Goal: Task Accomplishment & Management: Complete application form

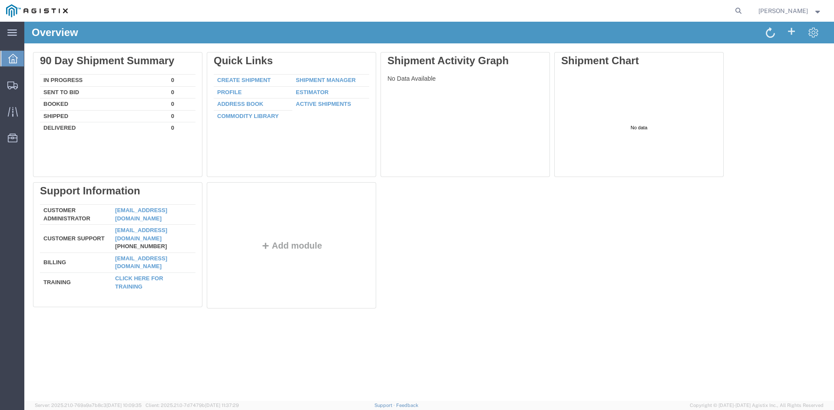
drag, startPoint x: 254, startPoint y: 79, endPoint x: 329, endPoint y: 97, distance: 76.9
click at [254, 79] on link "Create Shipment" at bounding box center [243, 80] width 53 height 7
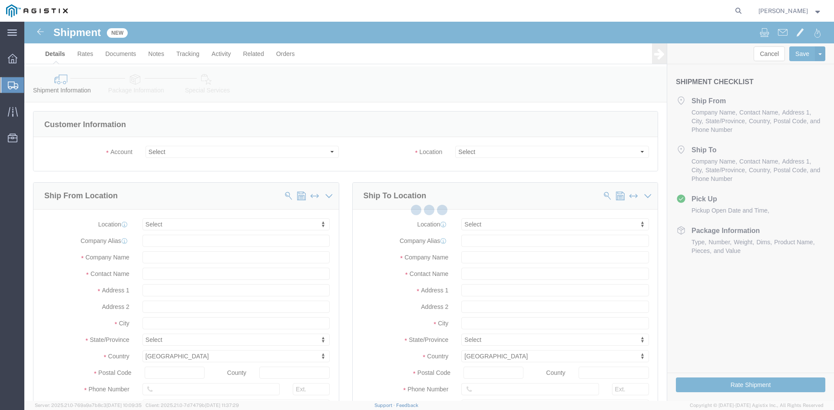
select select
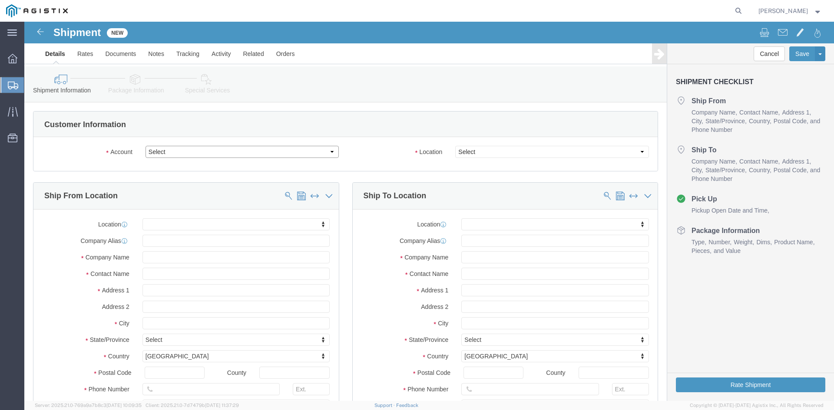
click select "Select Lyncole XIT Grounding PG&E"
select select "9596"
click select "Select Lyncole XIT Grounding PG&E"
select select "PURCHORD"
select select
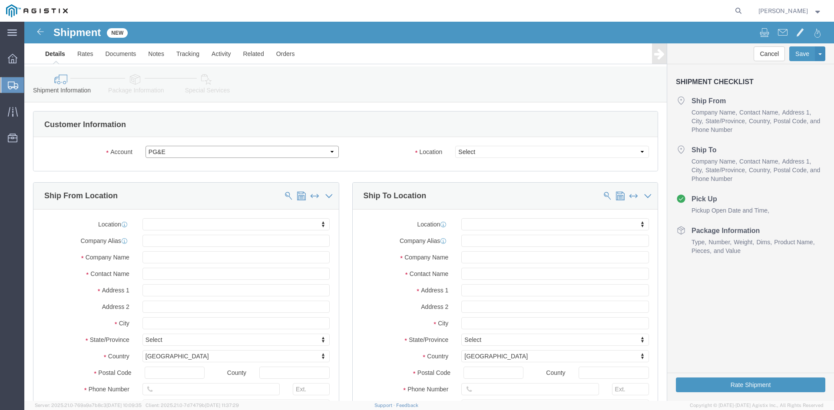
select select
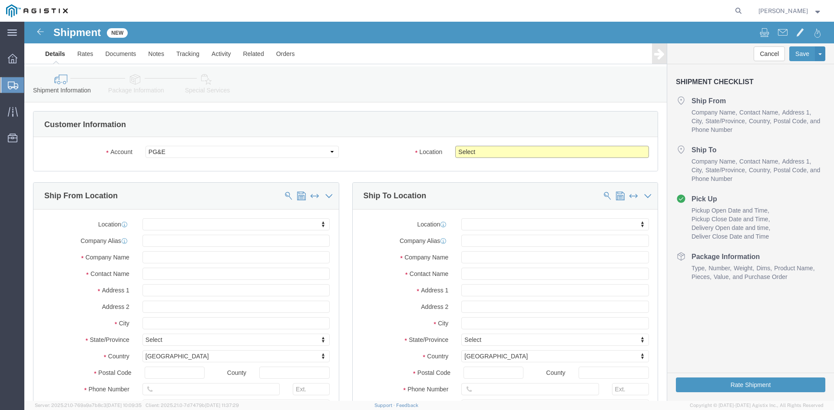
click select "Select All Others [GEOGRAPHIC_DATA] [GEOGRAPHIC_DATA] [GEOGRAPHIC_DATA] [GEOGRA…"
select select "19745"
click select "Select All Others [GEOGRAPHIC_DATA] [GEOGRAPHIC_DATA] [GEOGRAPHIC_DATA] [GEOGRA…"
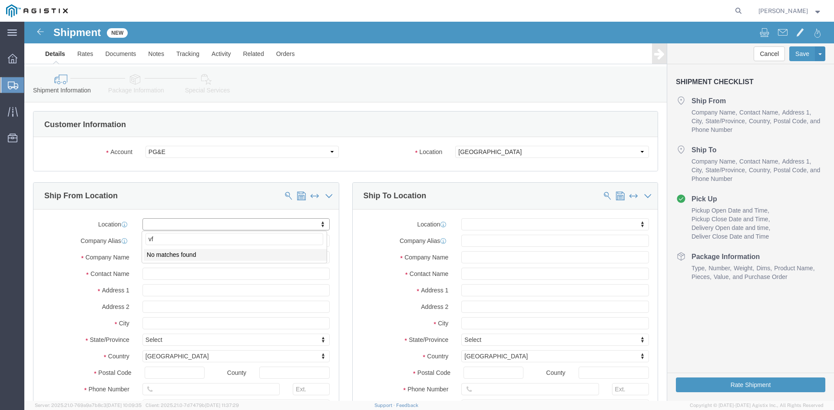
type input "v"
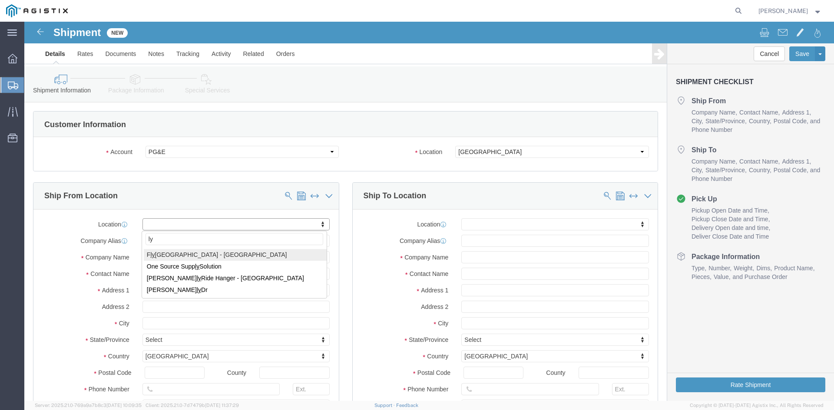
type input "l"
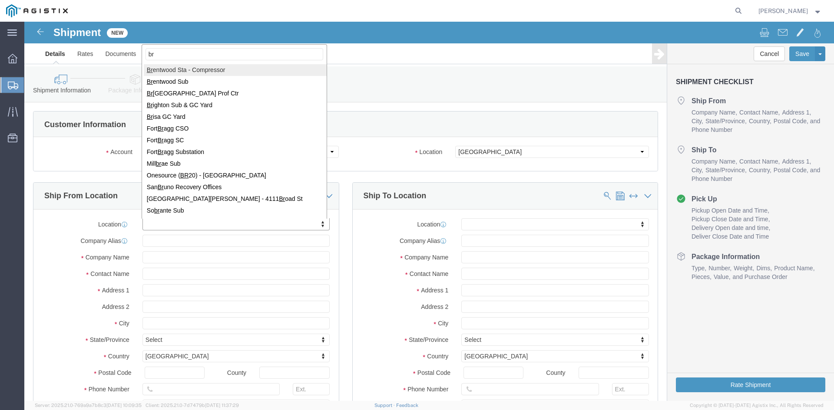
type input "b"
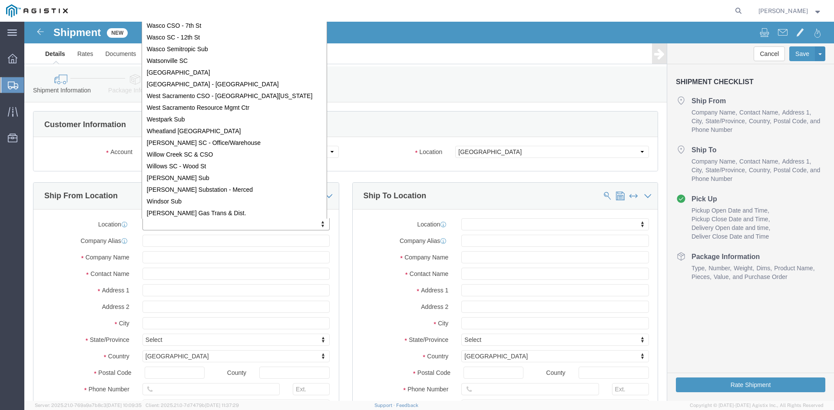
scroll to position [5607, 0]
drag, startPoint x: 144, startPoint y: 188, endPoint x: 157, endPoint y: 178, distance: 16.3
select select "66271"
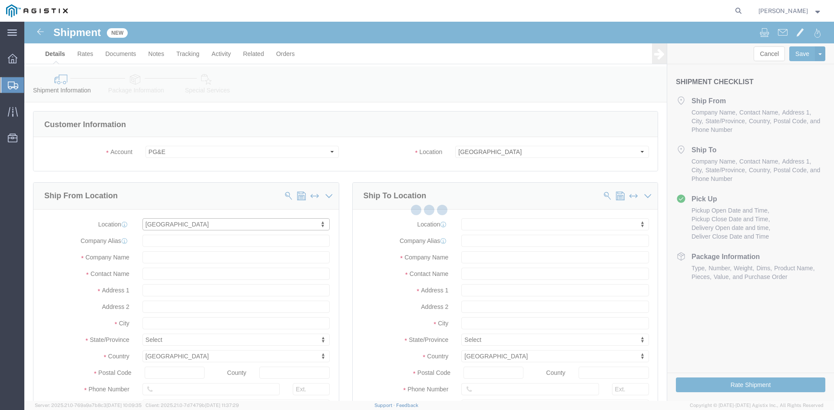
type input "Lyncole XIT Grounding"
type input "90 [PERSON_NAME] Dr."
type input "[GEOGRAPHIC_DATA]"
type input "84054"
select select "UT"
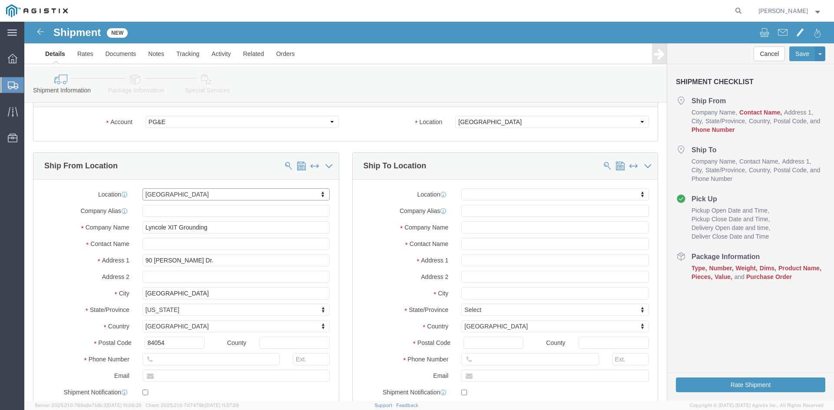
scroll to position [43, 0]
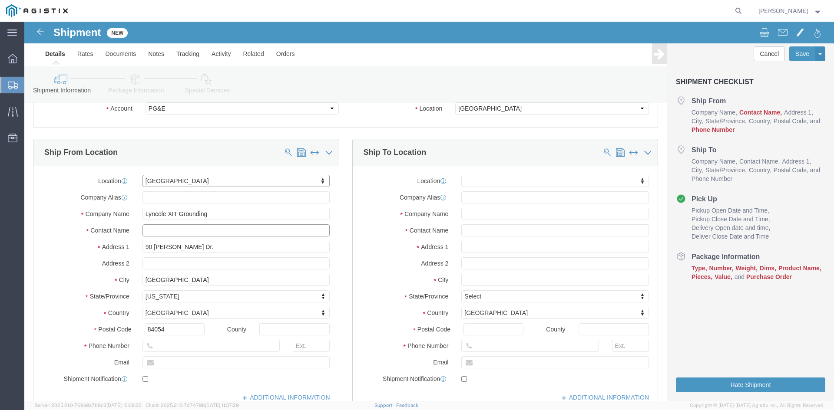
click input "text"
type input "[PERSON_NAME]"
click label "Address 2"
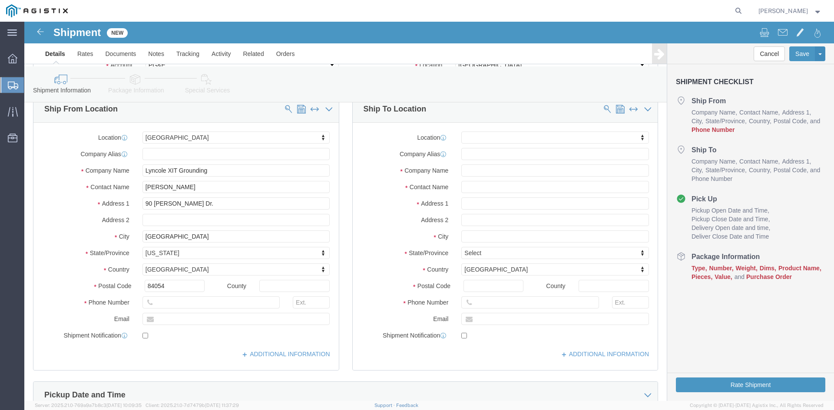
scroll to position [130, 0]
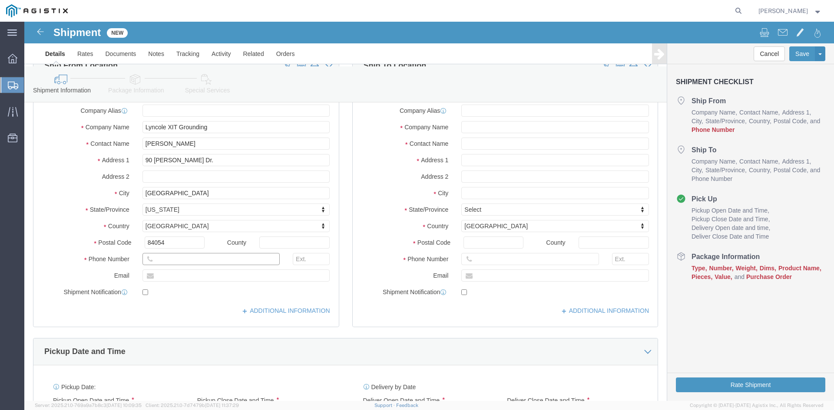
click input "text"
type input "8016771402"
type input "1402"
click div "Location [GEOGRAPHIC_DATA] My Profile Location (OBSOLETE) [GEOGRAPHIC_DATA] SC …"
click input "text"
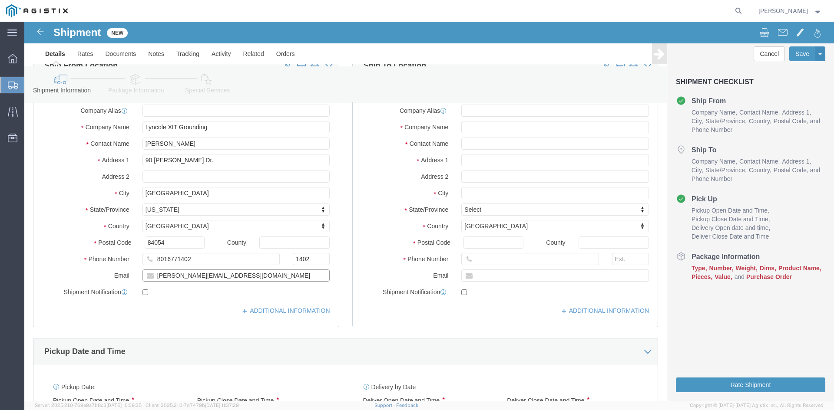
type input "[PERSON_NAME][EMAIL_ADDRESS][DOMAIN_NAME]"
checkbox input "true"
click div "Location [GEOGRAPHIC_DATA] My Profile Location (OBSOLETE) [GEOGRAPHIC_DATA] SC …"
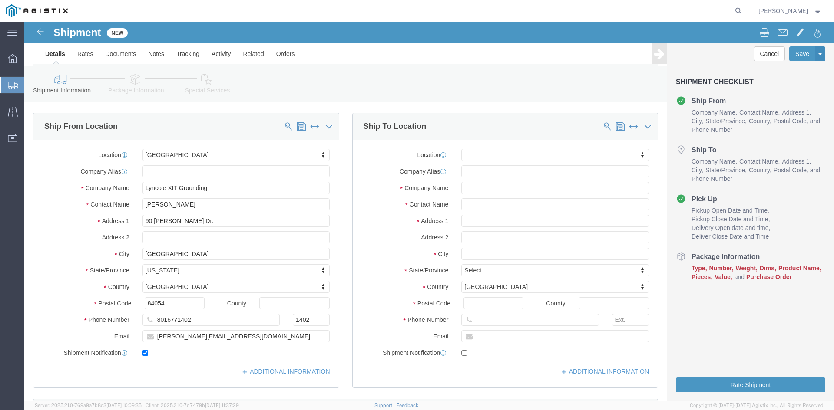
scroll to position [0, 0]
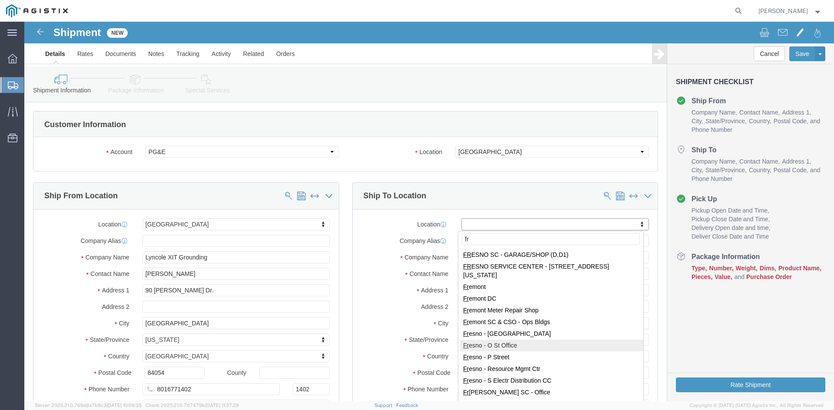
type input "fr"
drag, startPoint x: 484, startPoint y: 316, endPoint x: 514, endPoint y: 340, distance: 38.3
select select "71552"
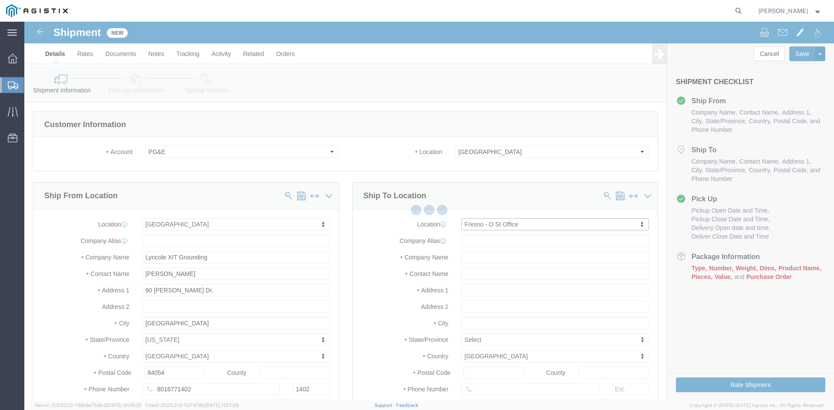
type input "PG&E"
type input "[STREET_ADDRESS]"
type input "[GEOGRAPHIC_DATA]"
type input "93721"
select select "CA"
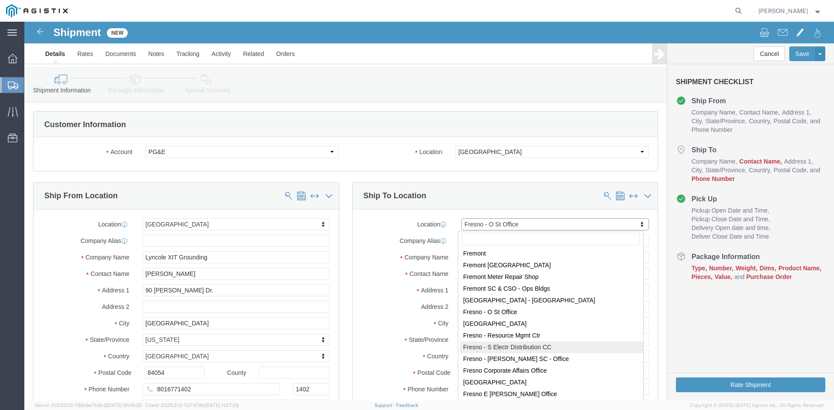
scroll to position [1613, 0]
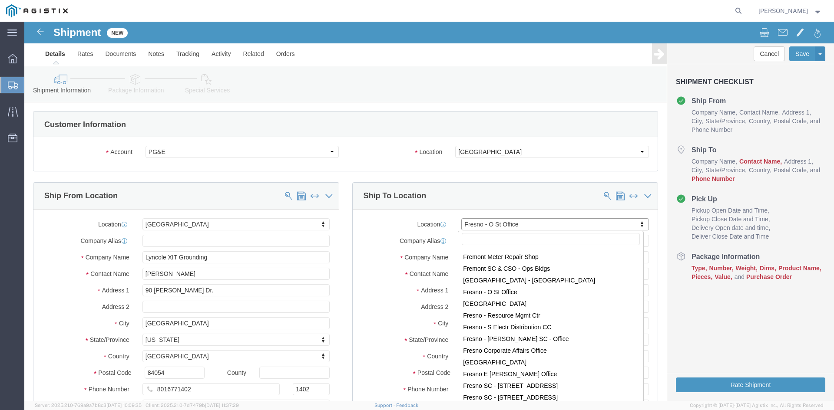
select select "71559"
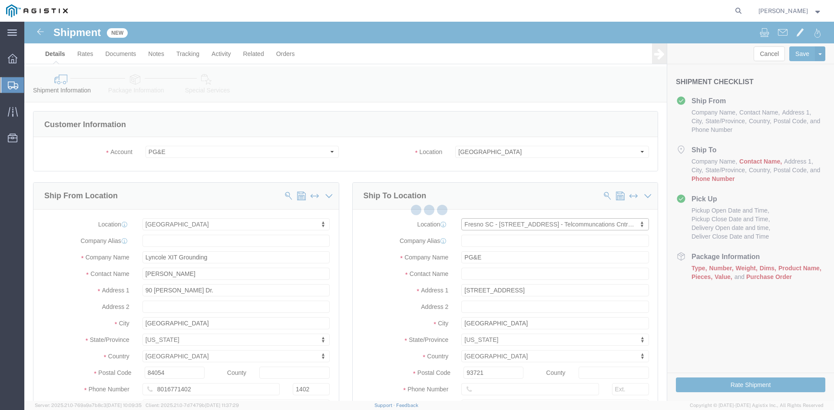
type input "[STREET_ADDRESS]"
type input "93702"
select select "CA"
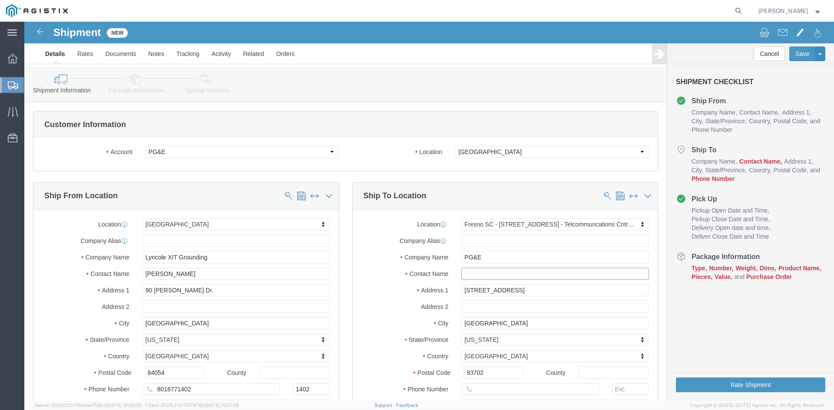
click input "text"
type input "Materials Receiving"
click label "Address 1"
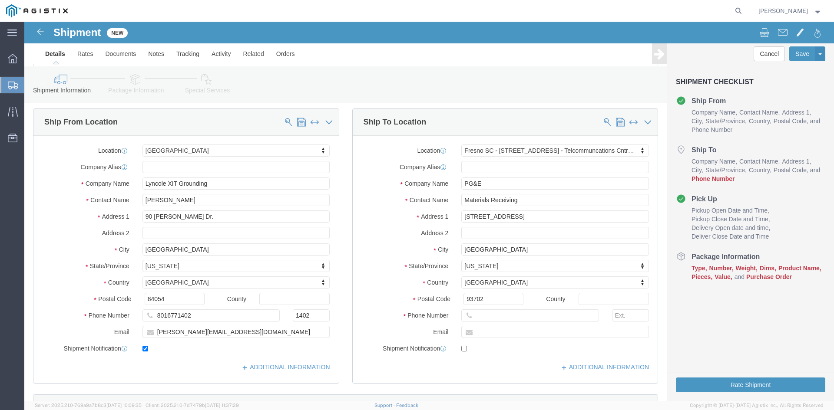
scroll to position [87, 0]
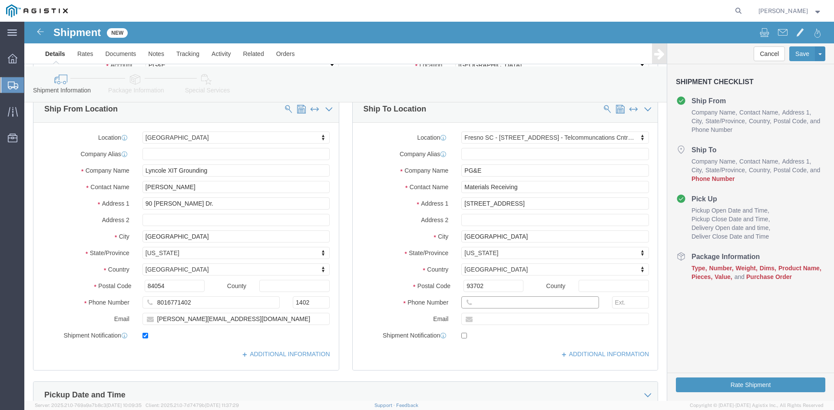
click input "text"
type input "F"
type input "Ref #3501421770"
click div "Address 2 Ref #3501421770"
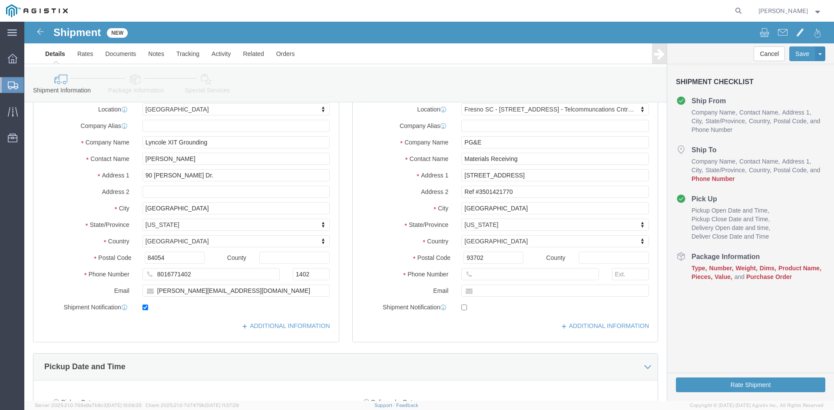
scroll to position [130, 0]
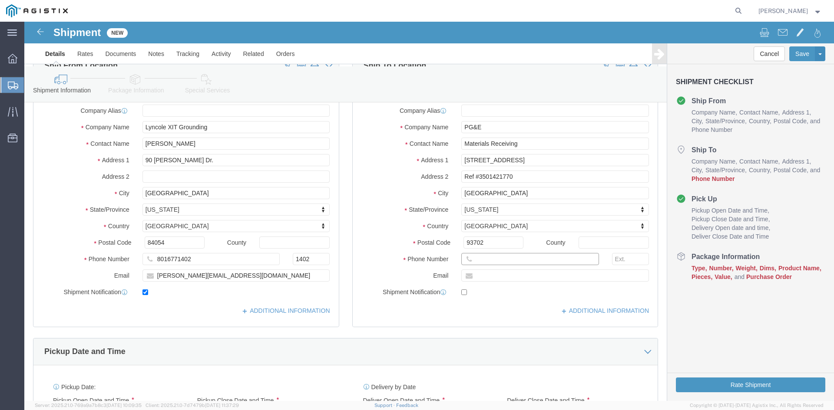
click input "text"
click input "310-"
drag, startPoint x: 488, startPoint y: 236, endPoint x: 458, endPoint y: 238, distance: 30.4
click input "[PHONE_NUMBER]"
type input "3108022788"
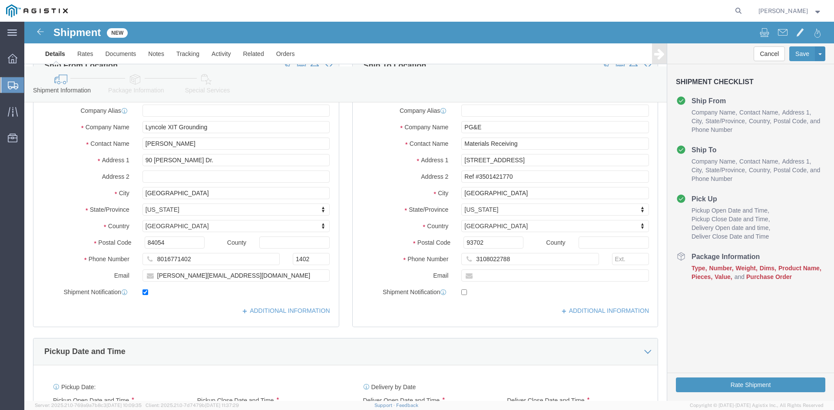
click div "ADDITIONAL INFORMATION"
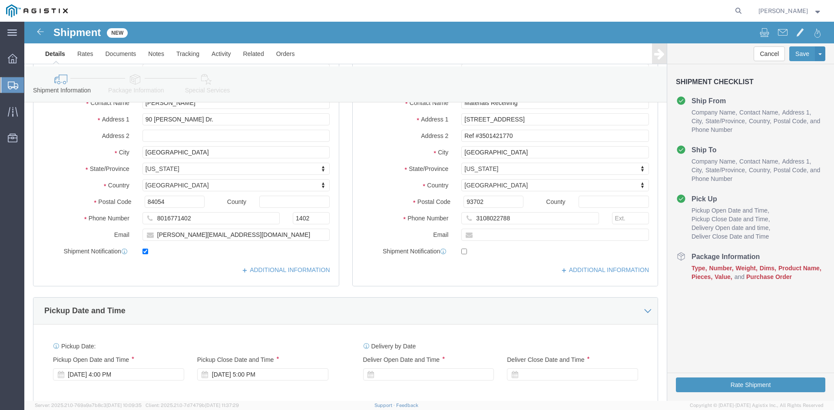
scroll to position [217, 0]
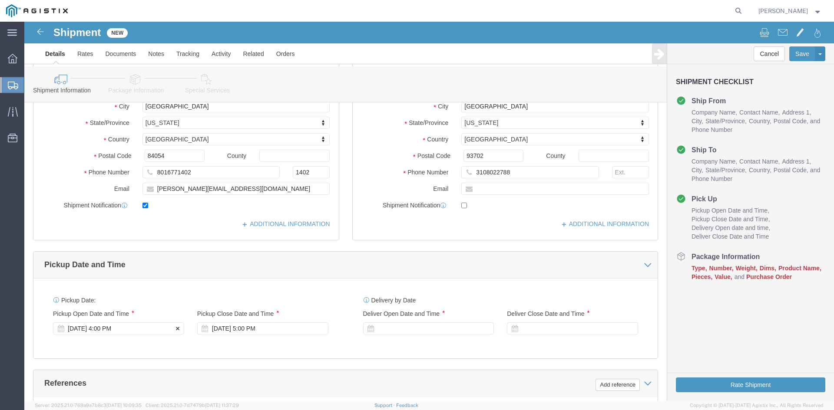
click icon
drag, startPoint x: 83, startPoint y: 307, endPoint x: 97, endPoint y: 307, distance: 13.9
click div "[DATE] 4:00 PM"
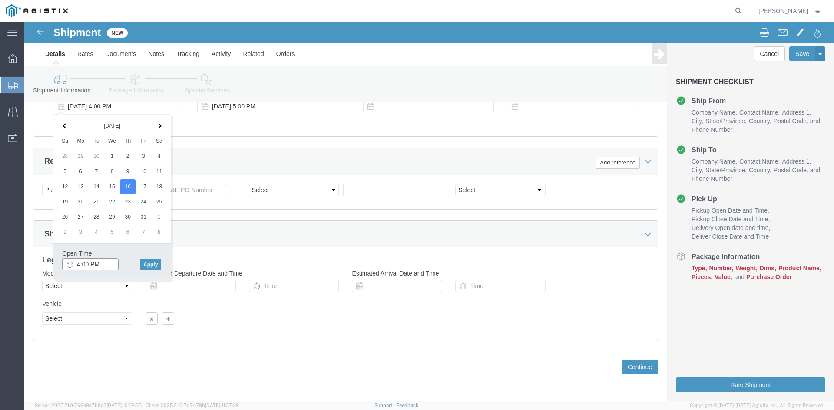
click input "4:00 PM"
type input "8:00 AM"
click button "Apply"
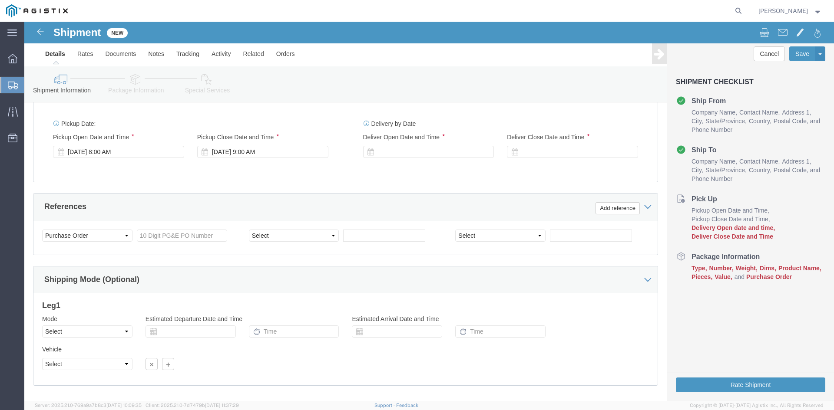
scroll to position [353, 0]
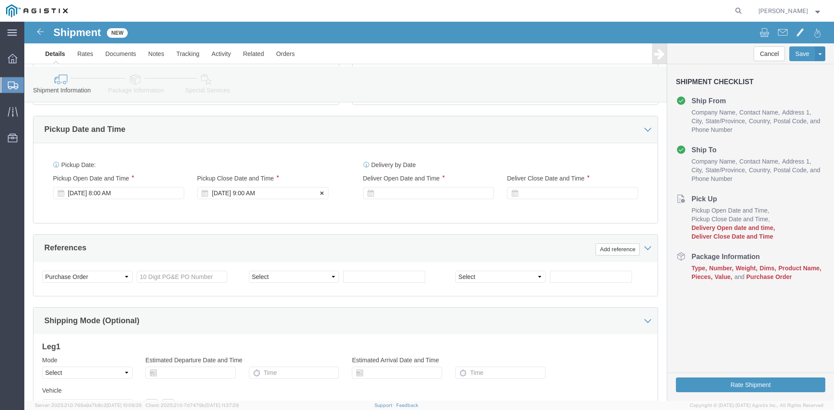
click div "[DATE] 9:00 AM"
drag, startPoint x: 224, startPoint y: 328, endPoint x: 193, endPoint y: 328, distance: 30.8
click input "9:00 AM"
type input "M"
type input "4:00 PM"
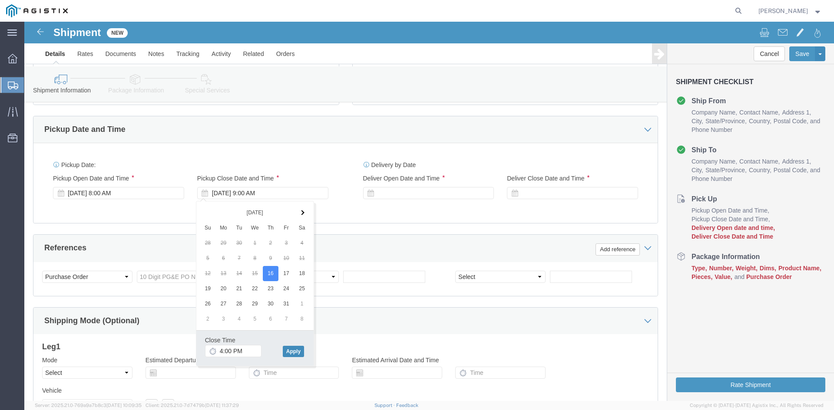
click button "Apply"
click icon
click div
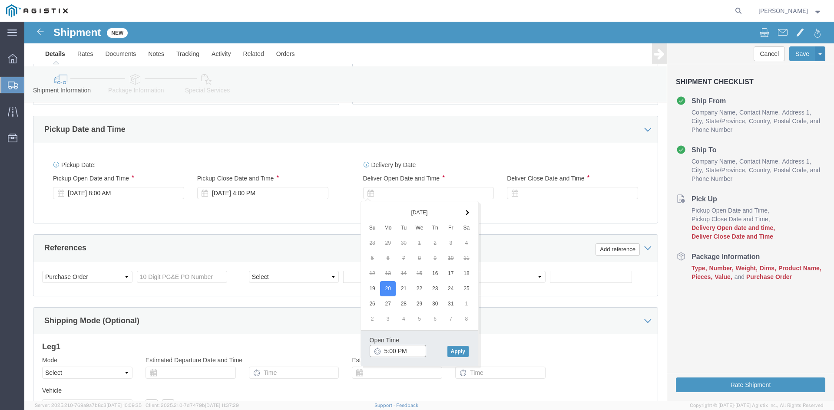
drag, startPoint x: 387, startPoint y: 329, endPoint x: 355, endPoint y: 330, distance: 31.7
click div "5:00 PM"
click input "5:00 PM"
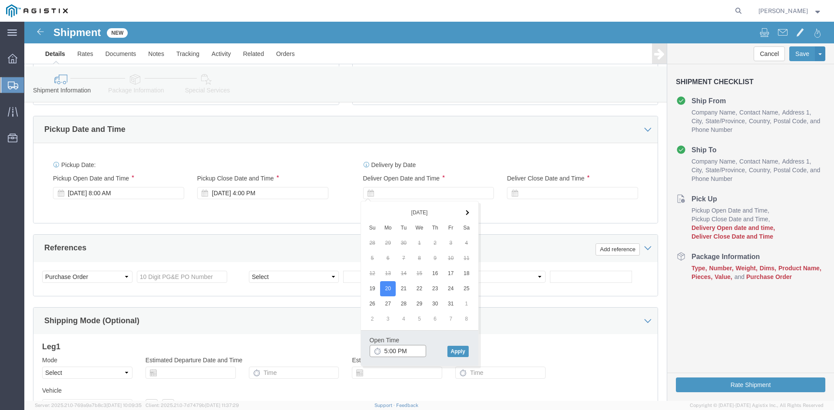
click input "5:00 PM"
type input "8:00 AM"
click button "Apply"
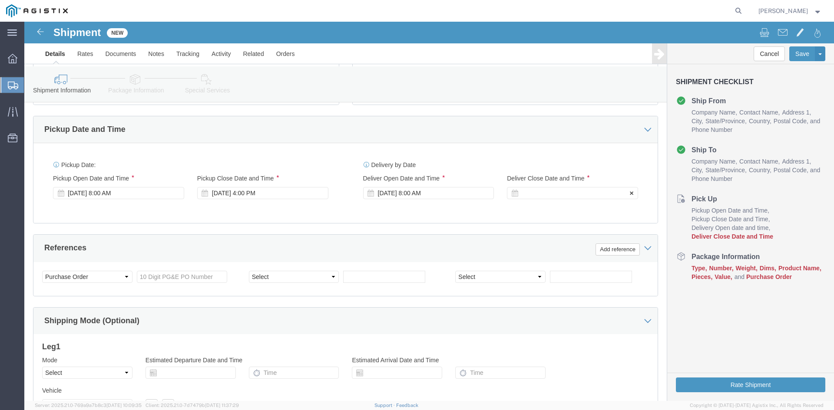
click div
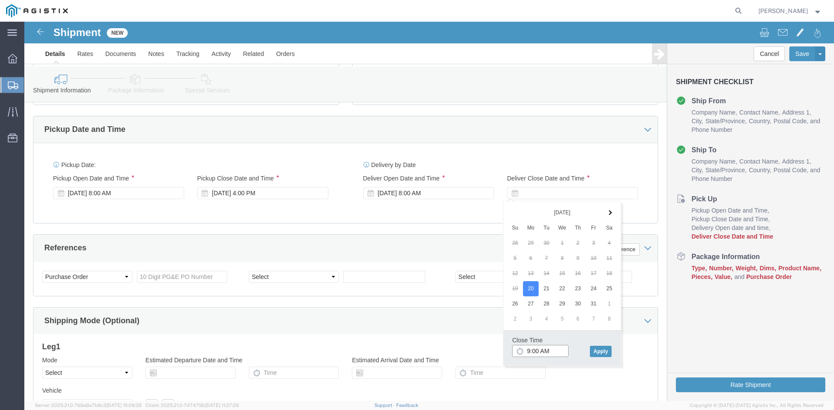
click input "9:00 AM"
type input "9"
type input "3"
type input "4:00 PM"
click button "Apply"
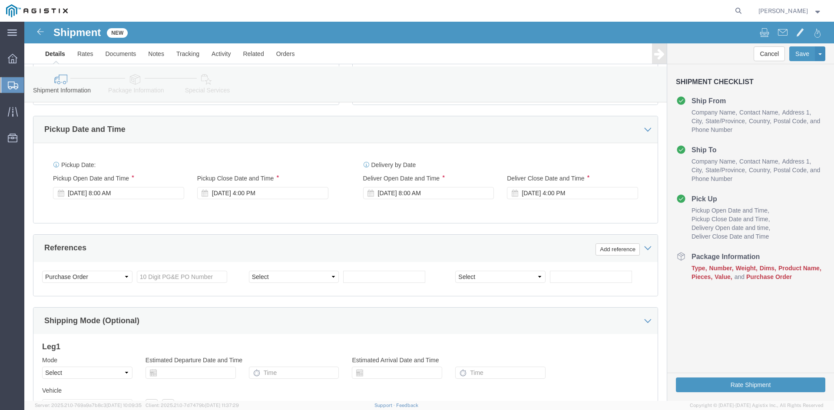
click div "References Add reference"
click input "text"
type input "3501421770"
click div "Select Account Type Activity ID Airline Appointment Number ASN Batch Request # …"
click select "Select Account Type Activity ID Airline Appointment Number ASN Batch Request # …"
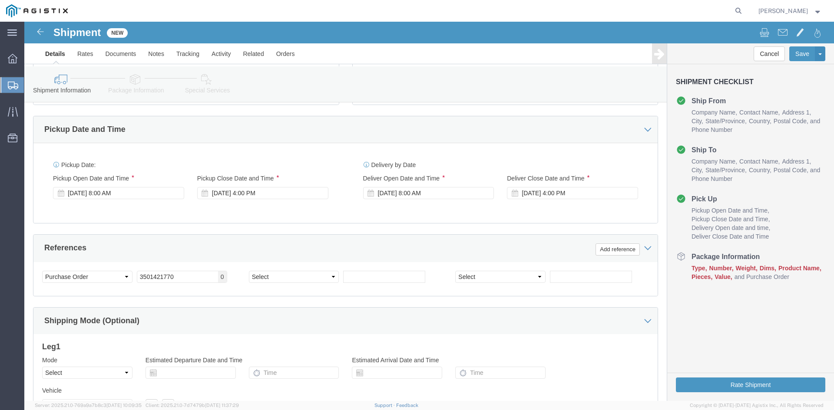
click div "Select Account Type Activity ID Airline Appointment Number ASN Batch Request # …"
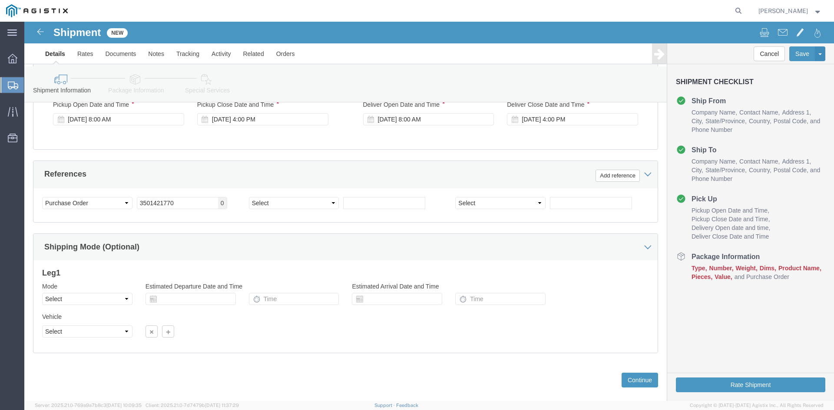
scroll to position [440, 0]
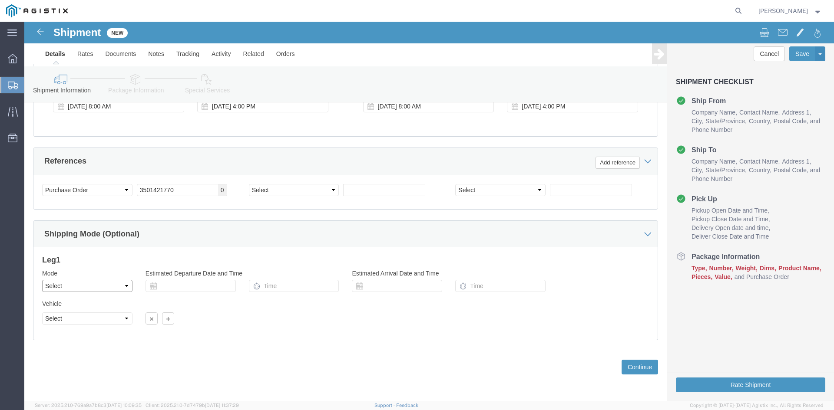
click select "Select Air Less than Truckload Multi-Leg Ocean Freight Rail Small Parcel Truckl…"
click select "Select Straight Truck"
click div "Leg 1 Mode Select Air Less than Truckload Multi-Leg Ocean Freight Rail Small Pa…"
click select "Select Air Less than Truckload Multi-Leg Ocean Freight Rail Small Parcel Truckl…"
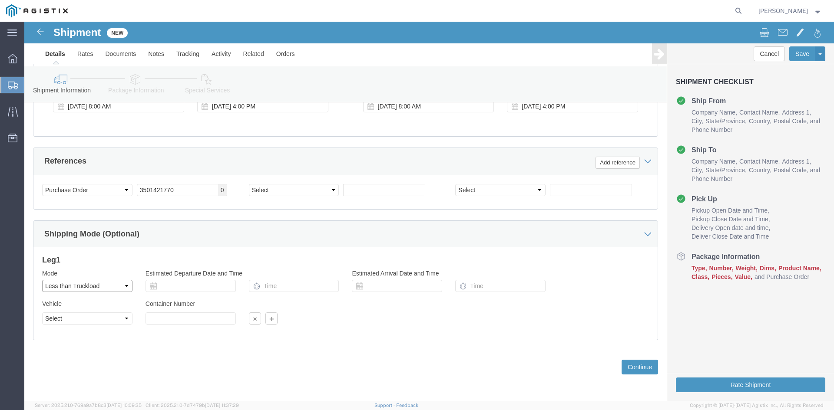
select select "TL"
click select "Select Air Less than Truckload Multi-Leg Ocean Freight Rail Small Parcel Truckl…"
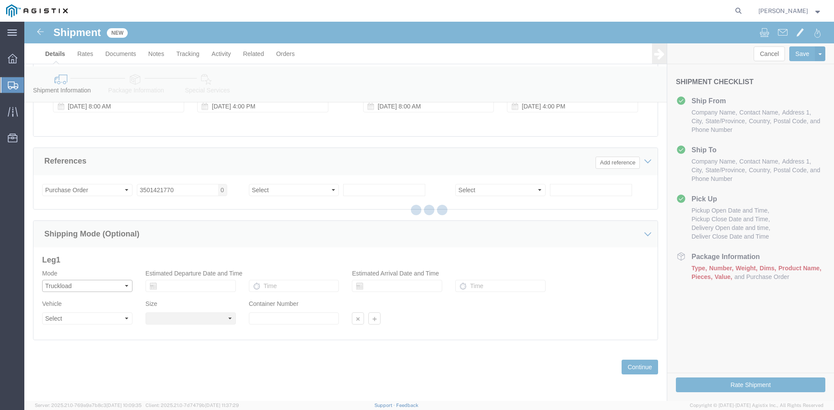
select select
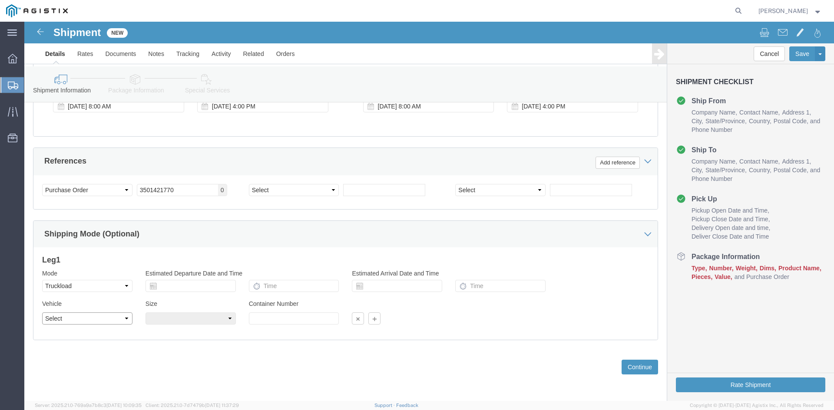
drag, startPoint x: 96, startPoint y: 296, endPoint x: 93, endPoint y: 300, distance: 5.2
click select "Select 1-Ton (PSS) 10 Wheel 10 Yard Dump Truck 20 Yard Dump Truck Bobtail Botto…"
select select "FLBD"
click select "Select 1-Ton (PSS) 10 Wheel 10 Yard Dump Truck 20 Yard Dump Truck Bobtail Botto…"
click select "Select 35 Feet 20 Feet 28 Feet 53 Feet 40 Feet 48 Feet"
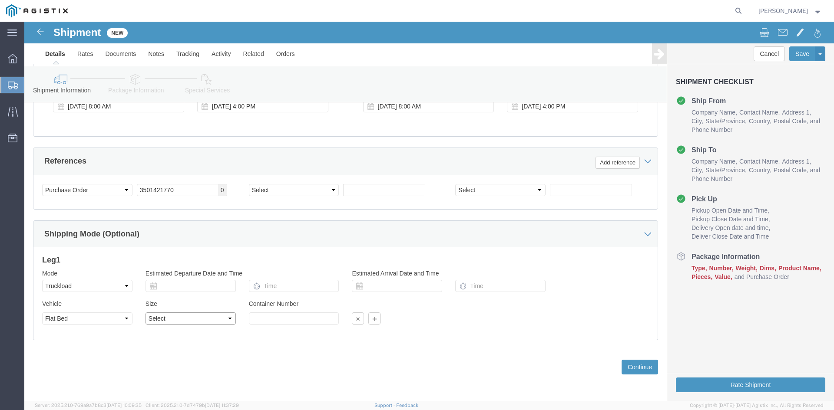
select select "28FT"
click select "Select 35 Feet 20 Feet 28 Feet 53 Feet 40 Feet 48 Feet"
click div "Previous Continue"
click input "text"
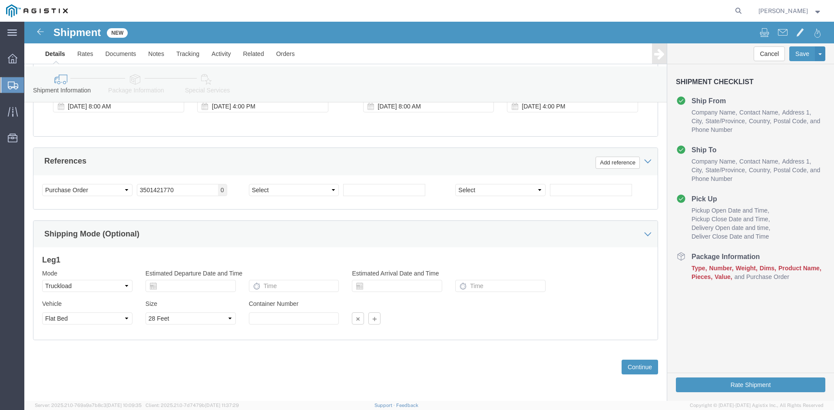
click div
drag, startPoint x: 612, startPoint y: 347, endPoint x: 545, endPoint y: 348, distance: 66.9
click button "Continue"
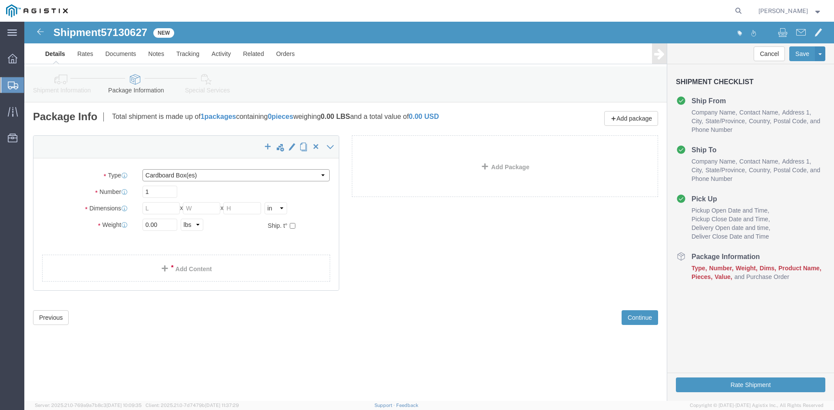
click select "Select Bulk Bundle(s) Cardboard Box(es) Carton(s) Crate(s) Drum(s) (Fiberboard)…"
select select "PONS"
click select "Select Bulk Bundle(s) Cardboard Box(es) Carton(s) Crate(s) Drum(s) (Fiberboard)…"
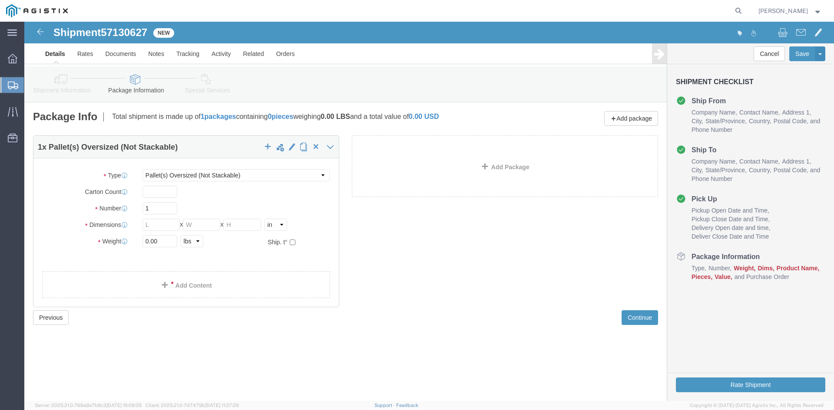
click icon
click input "text"
type input "5"
click div "5"
click input "1"
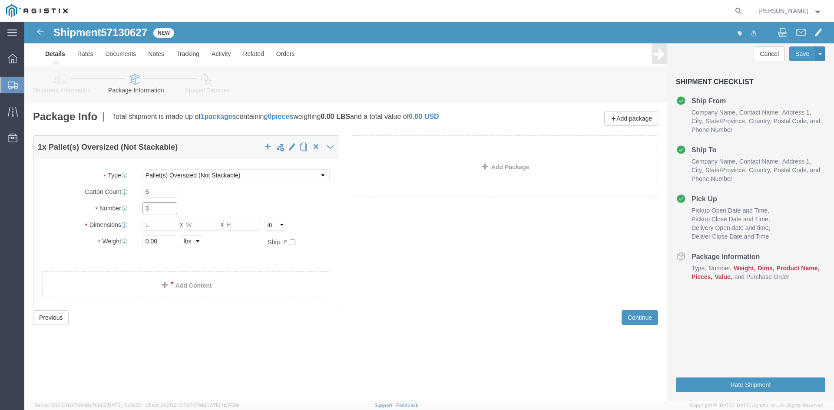
type input "3"
click div "Package Type Select Bulk Bundle(s) Cardboard Box(es) Carton(s) Crate(s) Drum(s)…"
click input "text"
type input "144"
type input "40"
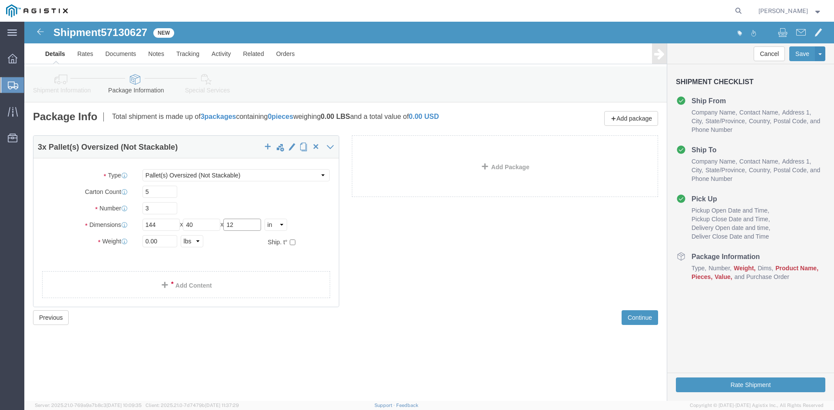
type input "12"
click ul
click input "0.00"
type input "0"
click input "text"
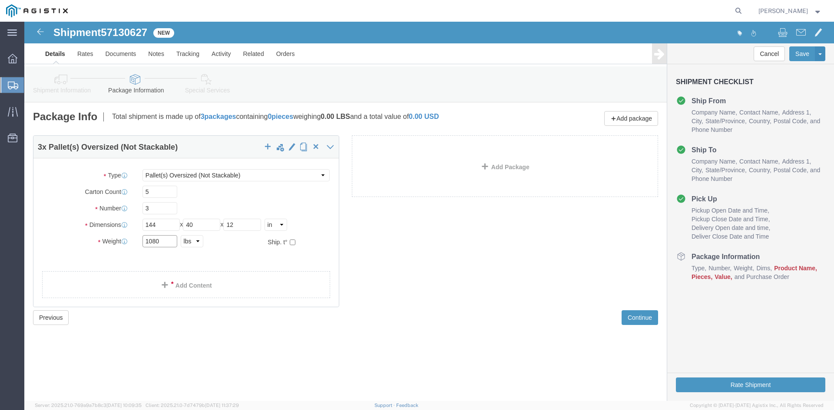
type input "1080"
click ul
click div "5"
click div "Package Type Select Bulk Bundle(s) Cardboard Box(es) Carton(s) Crate(s) Drum(s)…"
click input "3"
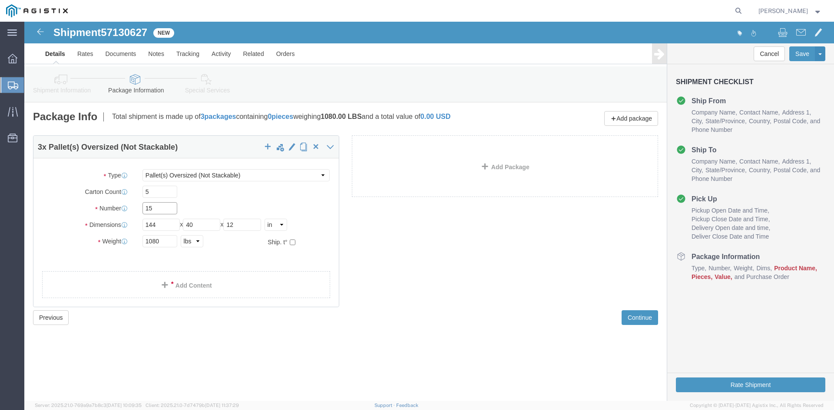
type input "15"
click div "15"
click input "5"
type input "3"
click div "3"
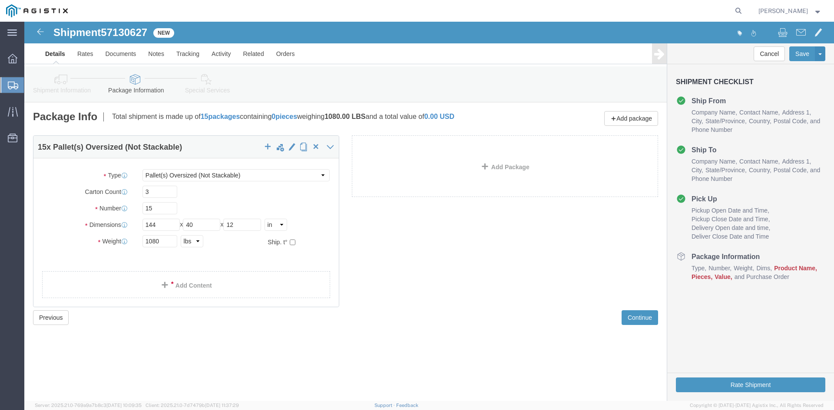
click ul
drag, startPoint x: 230, startPoint y: 172, endPoint x: 123, endPoint y: 171, distance: 106.4
click div "15 x Pallet(s) Oversized (Not Stackable) Package Type Select Bulk Bundle(s) Car…"
click input "3"
type input "5"
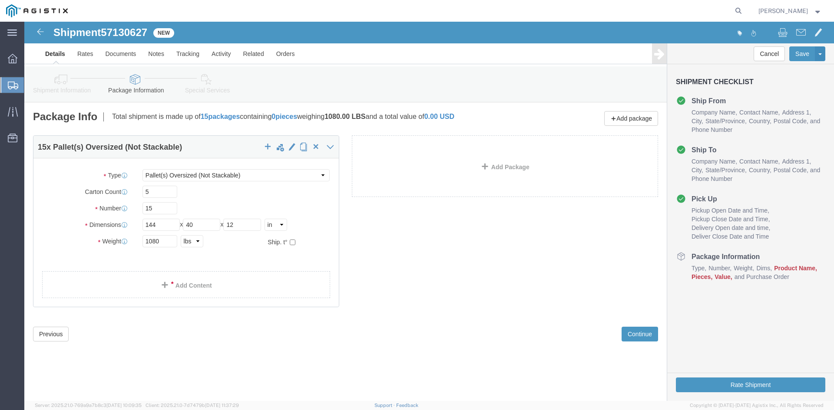
click div "5"
click input "15"
drag, startPoint x: 134, startPoint y: 185, endPoint x: 185, endPoint y: 256, distance: 86.8
click input "15"
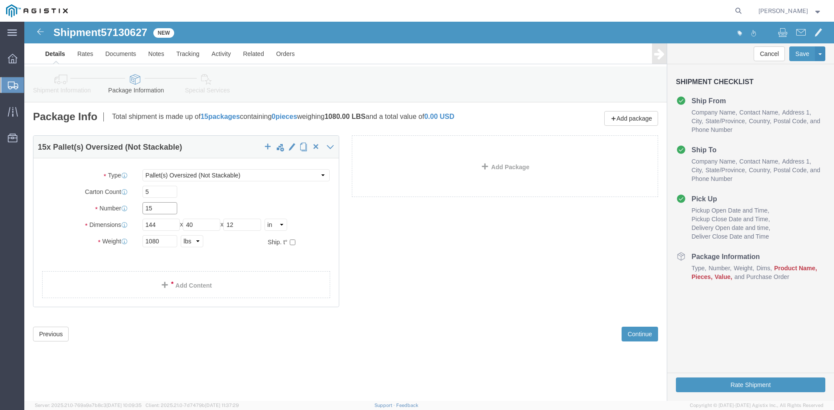
type input "1"
type input "3"
click div "5"
drag, startPoint x: 133, startPoint y: 169, endPoint x: 133, endPoint y: 191, distance: 22.2
click input "5"
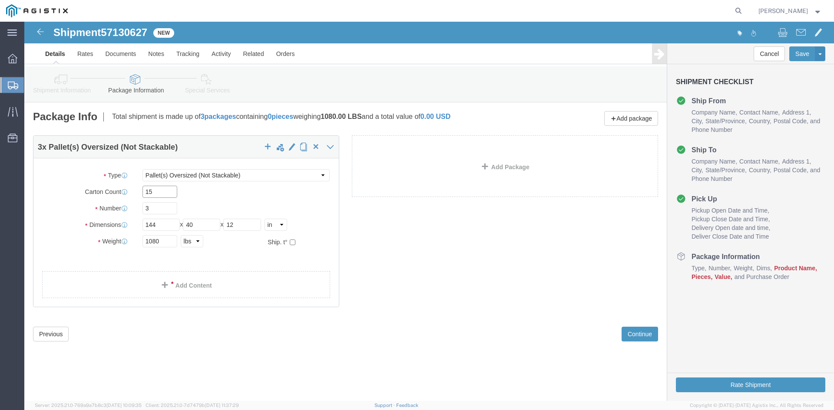
type input "15"
click div "3 x Pallet(s) Oversized (Not Stackable) Package Type Select Bulk Bundle(s) Card…"
drag, startPoint x: 230, startPoint y: 177, endPoint x: 201, endPoint y: 177, distance: 29.1
click div "3 x Pallet(s) Oversized (Not Stackable) Package Type Select Bulk Bundle(s) Card…"
click input "3"
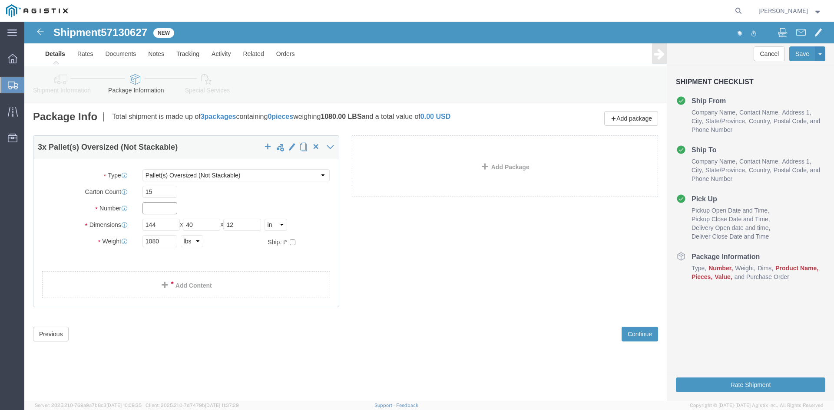
type input "3"
click div "3 x Pallet(s) Oversized (Not Stackable) Package Type Select Bulk Bundle(s) Card…"
click span "button"
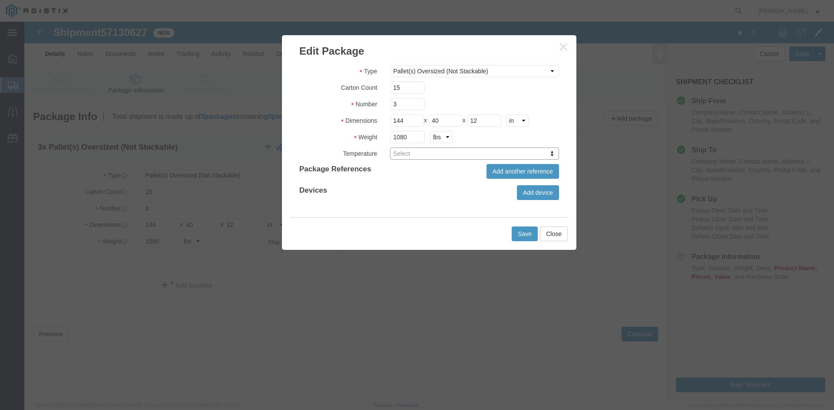
click icon "button"
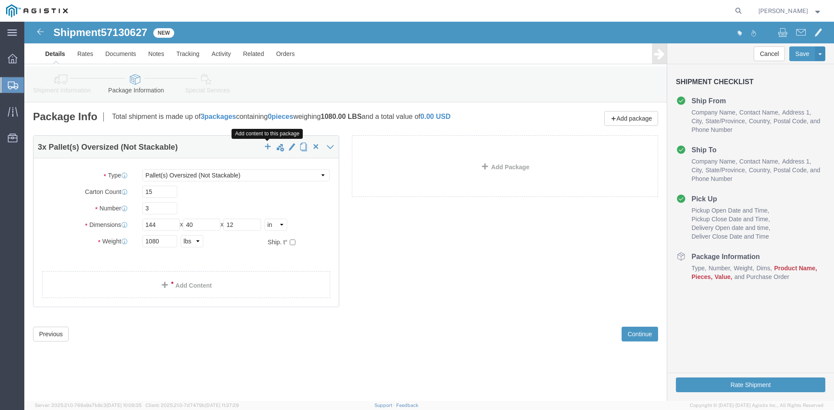
click span "button"
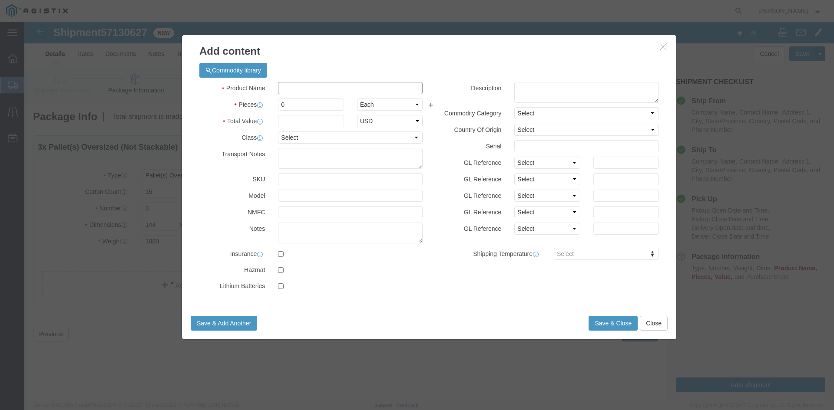
click input "text"
type input "K4-11PG&E-500MC"
click textarea
type textarea "XIT SYSTEM WITH 2 -500MCM CONDUCTORS IN UPRIGHT POSITION"
click label
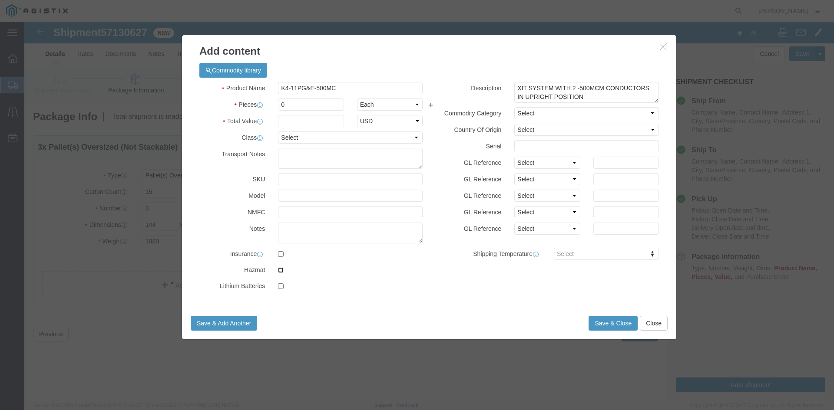
click input "checkbox"
checkbox input "true"
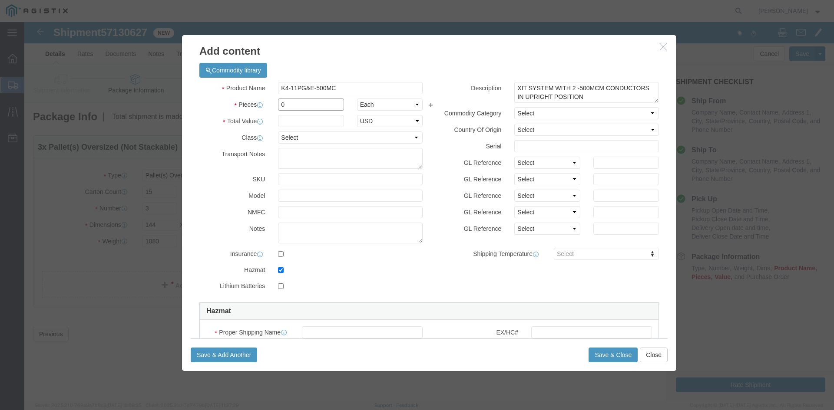
drag, startPoint x: 275, startPoint y: 83, endPoint x: 281, endPoint y: 102, distance: 20.2
click input "0"
type input "15"
drag, startPoint x: 182, startPoint y: 167, endPoint x: 186, endPoint y: 149, distance: 18.8
click div "Product Name K4-11PG&E-500MC K4- Pieces 15 Select Bag Barrels 100Board Feet Bot…"
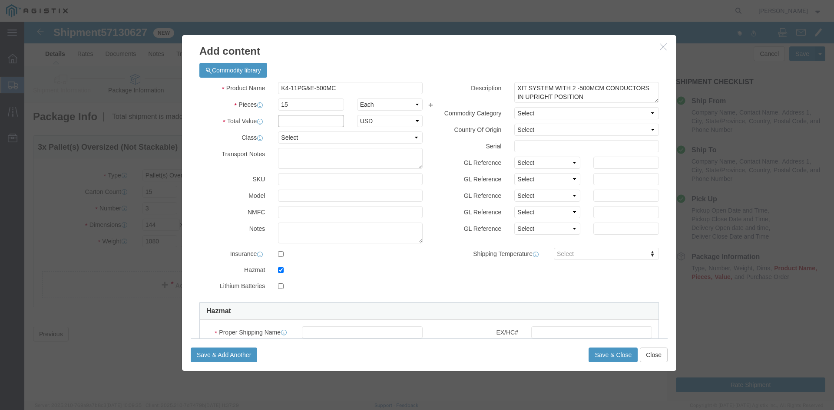
drag, startPoint x: 271, startPoint y: 96, endPoint x: 274, endPoint y: 106, distance: 10.3
click input "text"
type input "21,675"
click select "Select 50 55 60 65 70 85 92.5 100 125 175 250 300 400"
select select "60"
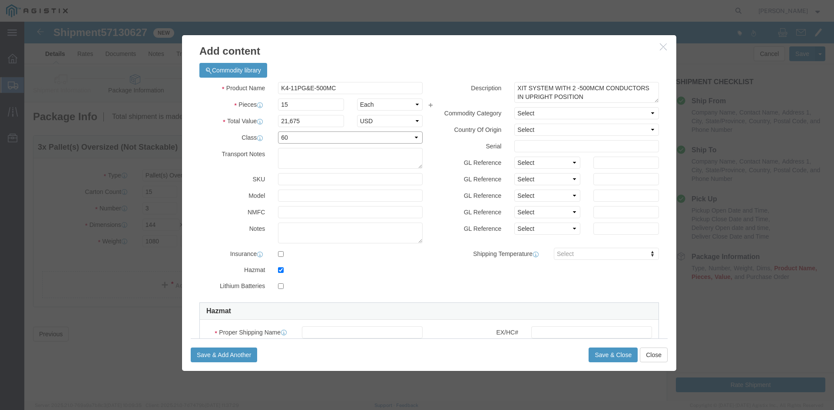
click select "Select 50 55 60 65 70 85 92.5 100 125 175 250 300 400"
click label "SKU"
click input "checkbox"
checkbox input "false"
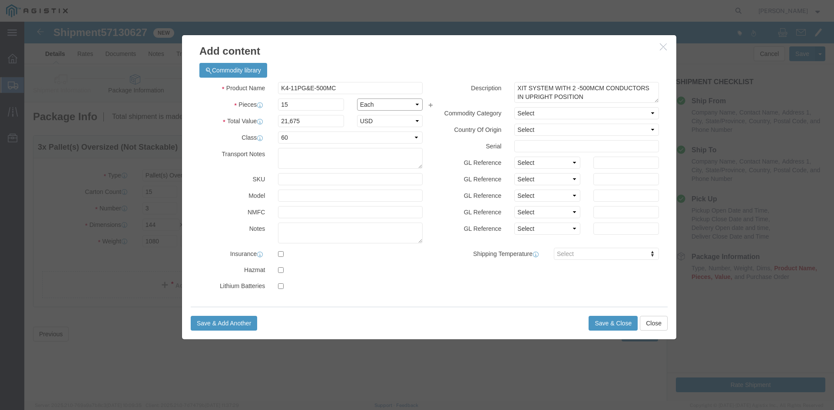
click select "Select Bag Barrels 100Board Feet Bottle Box Blister Pack Carats Can Capsule Car…"
click label "Model"
click select "Select Bag Barrels 100Board Feet Bottle Box Blister Pack Carats Can Capsule Car…"
select select "PC"
click select "Select Bag Barrels 100Board Feet Bottle Box Blister Pack Carats Can Capsule Car…"
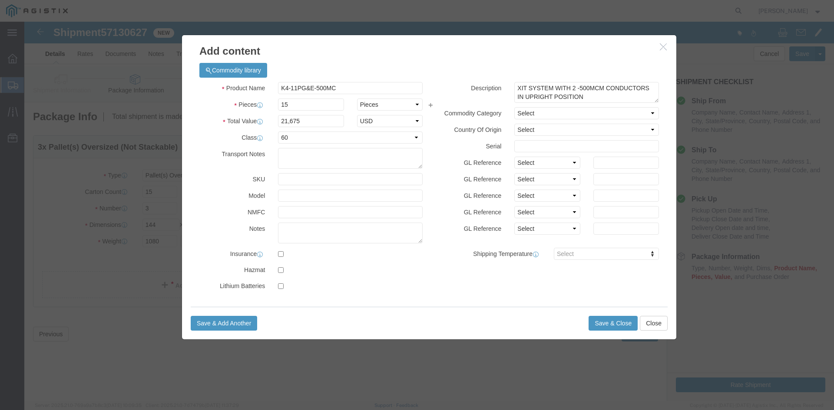
click label "SKU"
click icon "button"
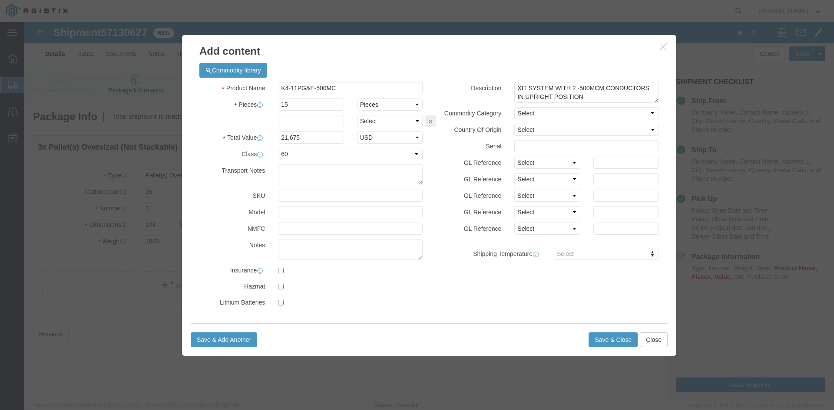
click icon "button"
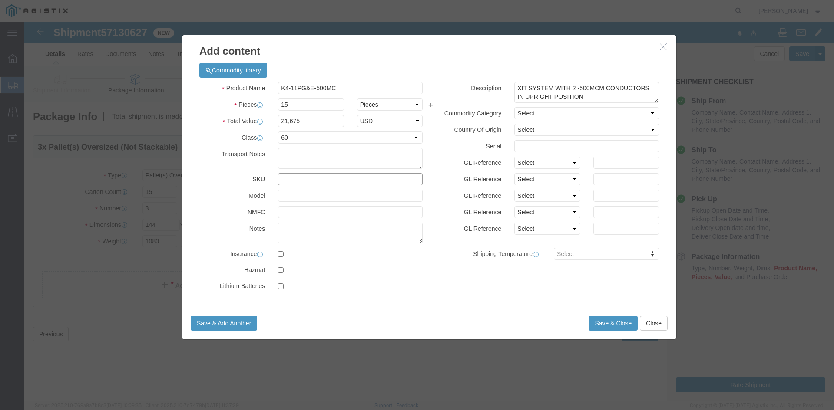
click input "text"
click textarea
type textarea "ITEM: 00001 PG&E CODE: M150124"
click label
click input "checkbox"
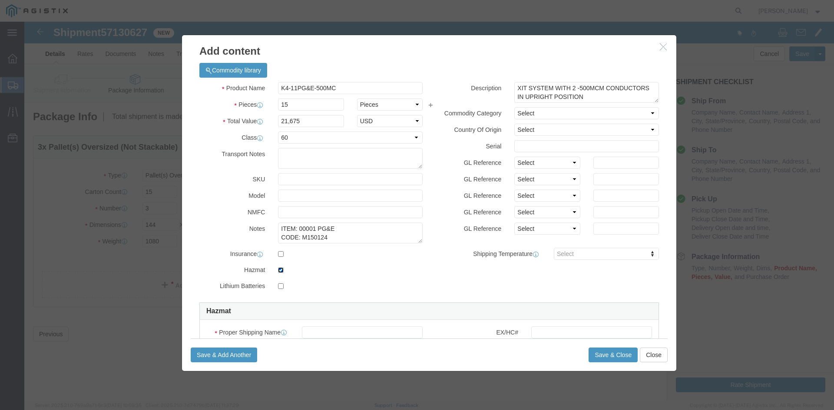
drag, startPoint x: 255, startPoint y: 248, endPoint x: 312, endPoint y: 248, distance: 57.3
click input "checkbox"
checkbox input "false"
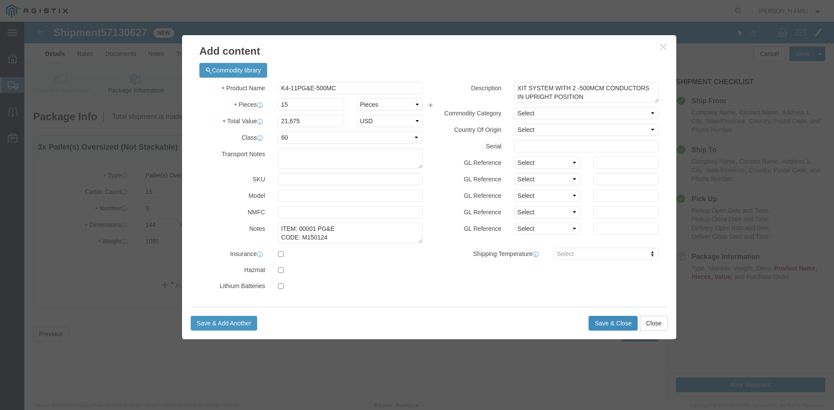
click button "Save & Close"
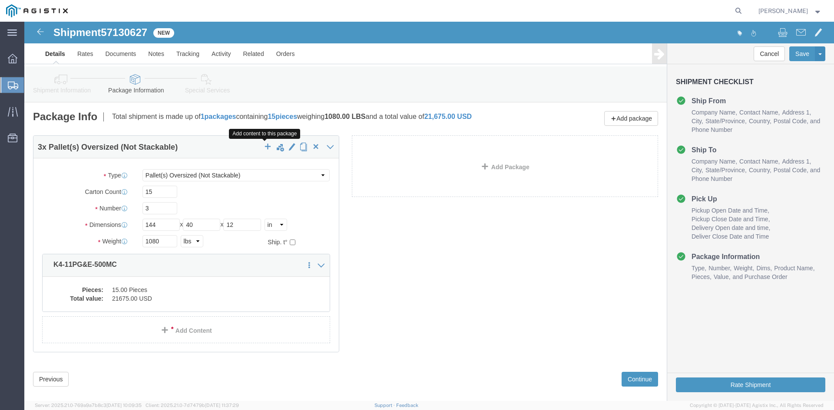
drag, startPoint x: 241, startPoint y: 123, endPoint x: 245, endPoint y: 159, distance: 35.4
click span "button"
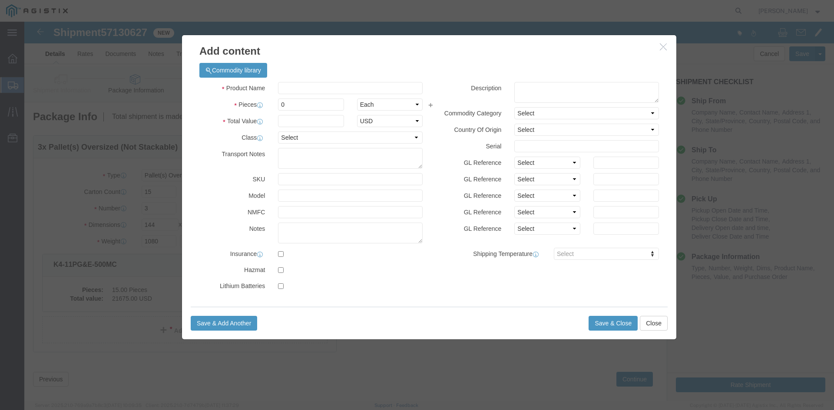
drag, startPoint x: 634, startPoint y: 24, endPoint x: 527, endPoint y: 72, distance: 118.0
click icon "button"
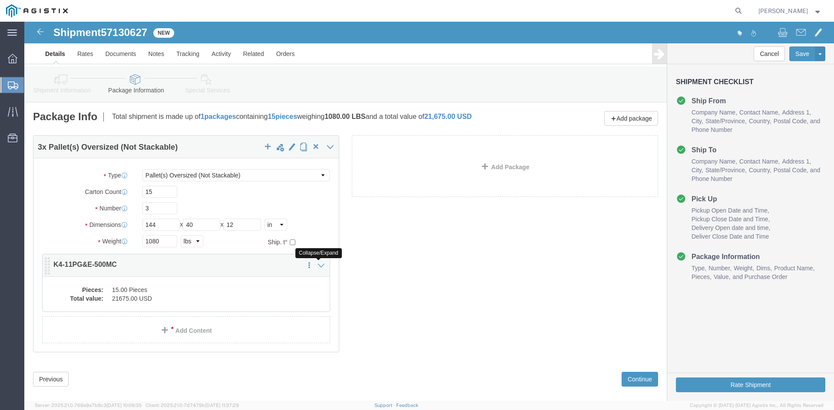
click icon
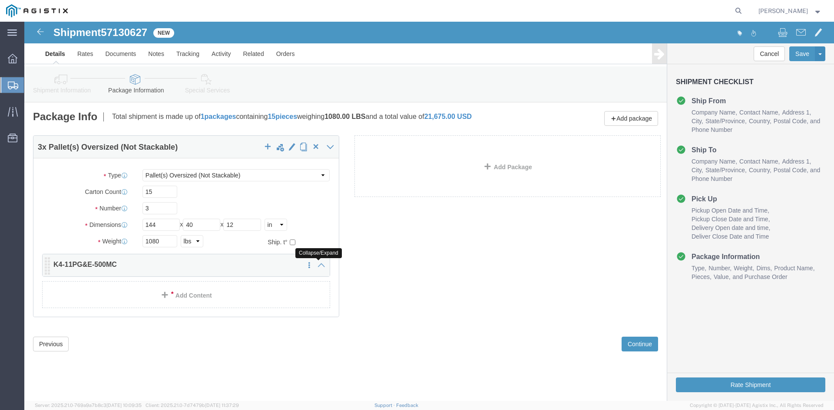
click icon
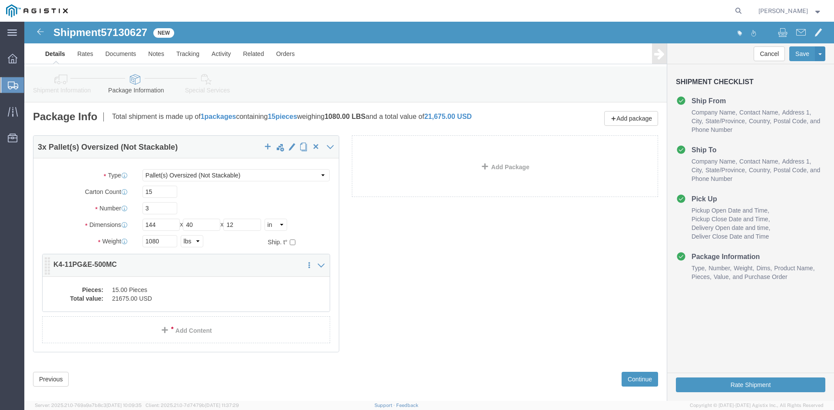
click p "K4-11PG&E-500MC"
click dd "15.00 Pieces"
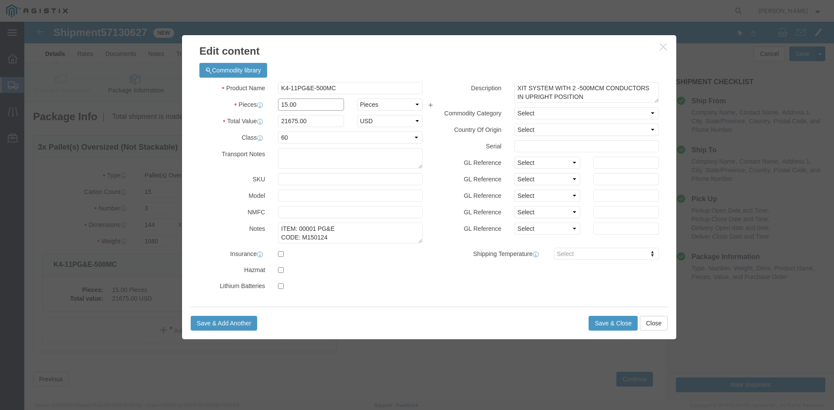
click input "15.00"
type input "1"
type input "5"
type input "7225"
click div "Product Name K4-11PG&E-500MC Pieces 5 Select Bag Barrels 100Board Feet Bottle B…"
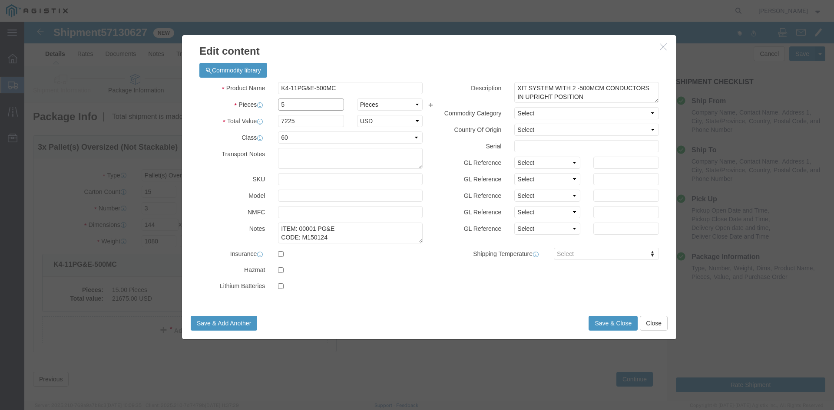
click input "5"
type input "15"
type input "21675"
click div "Product Name K4-11PG&E-500MC Pieces 15 Select Bag Barrels 100Board Feet Bottle …"
click button "Save & Close"
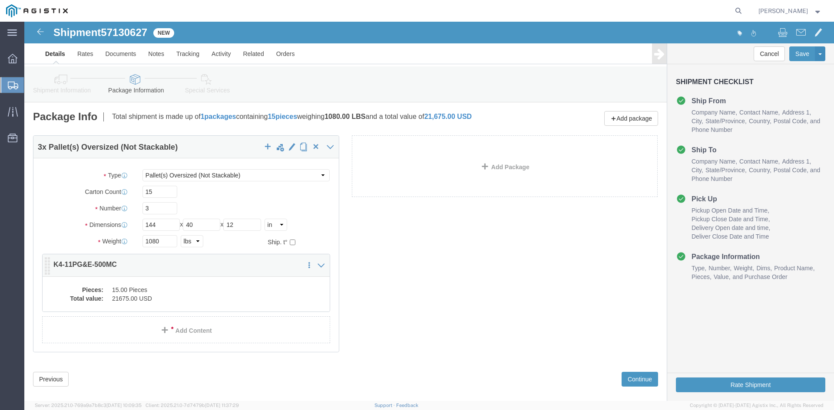
click div "3 x Pallet(s) Oversized (Not Stackable) Package Type Select Bulk Bundle(s) Card…"
click dd "15.00 Pieces"
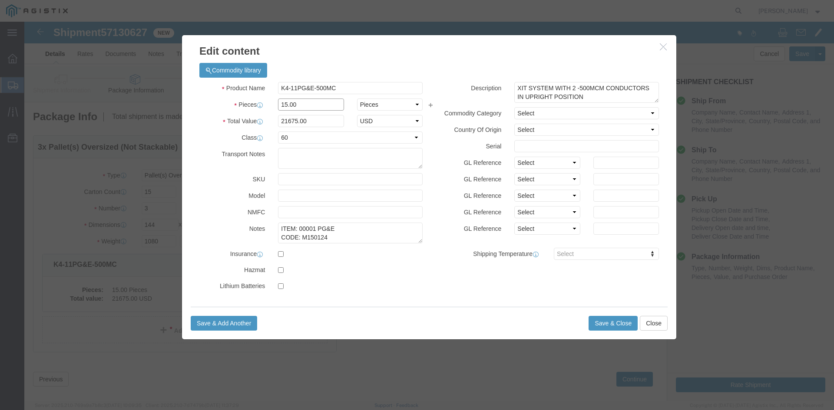
click input "15.00"
type input "1"
type input "5"
type input "7225"
click label
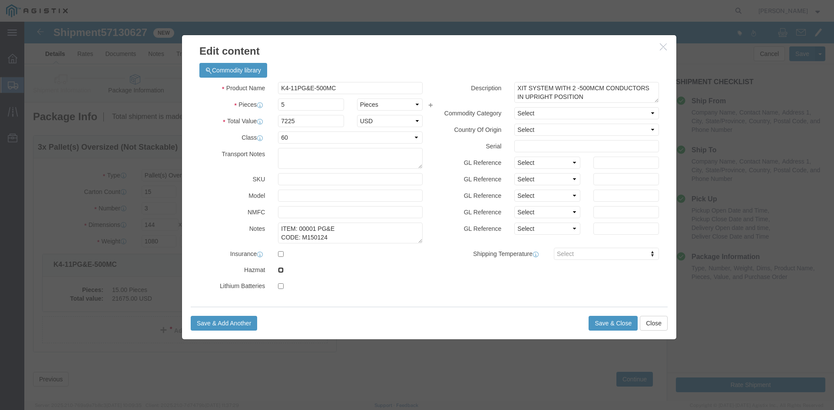
click input "checkbox"
checkbox input "true"
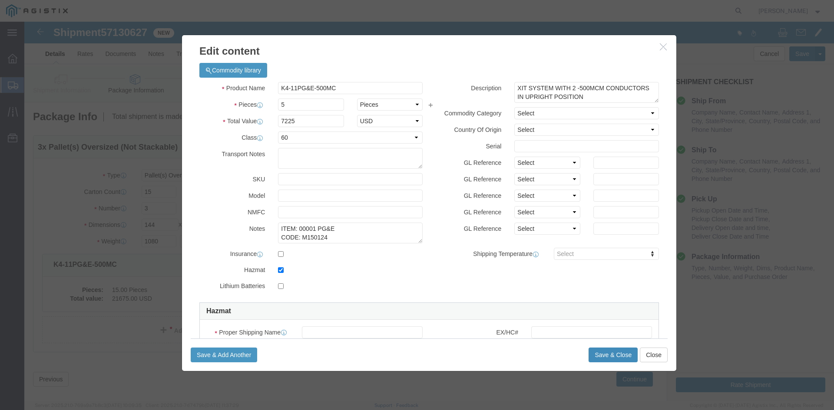
click button "Save & Close"
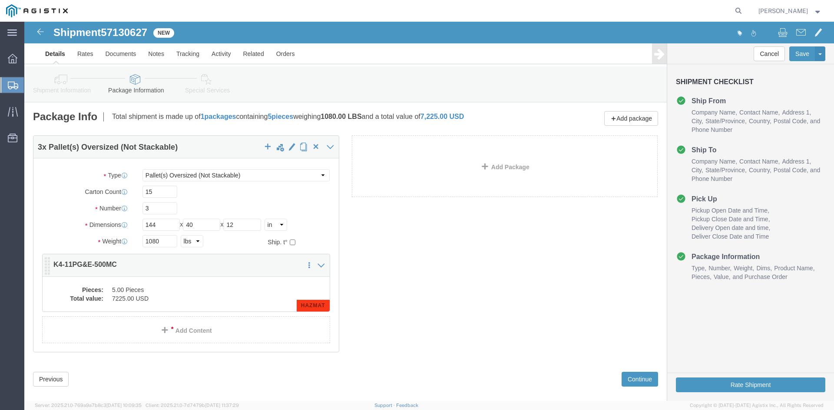
click dd "7225.00 USD"
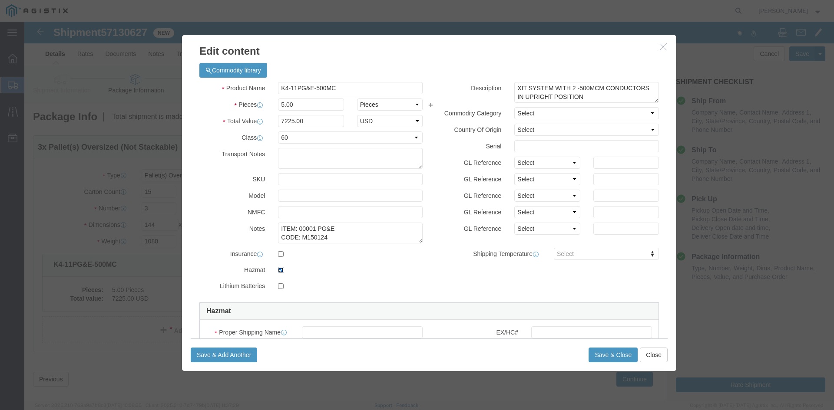
click input "checkbox"
checkbox input "false"
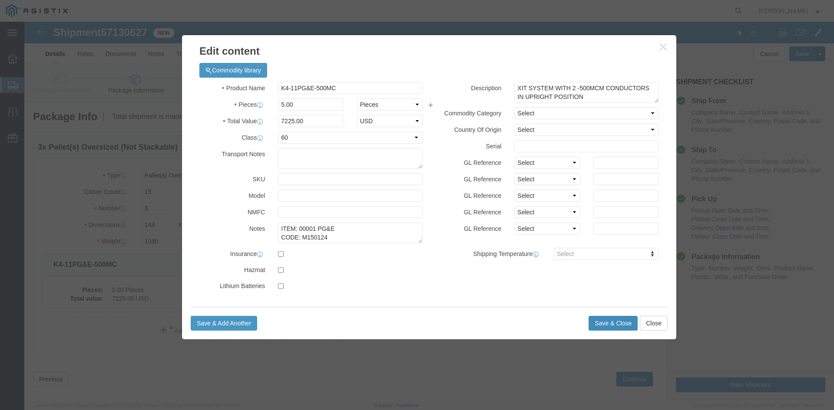
click button "Save & Close"
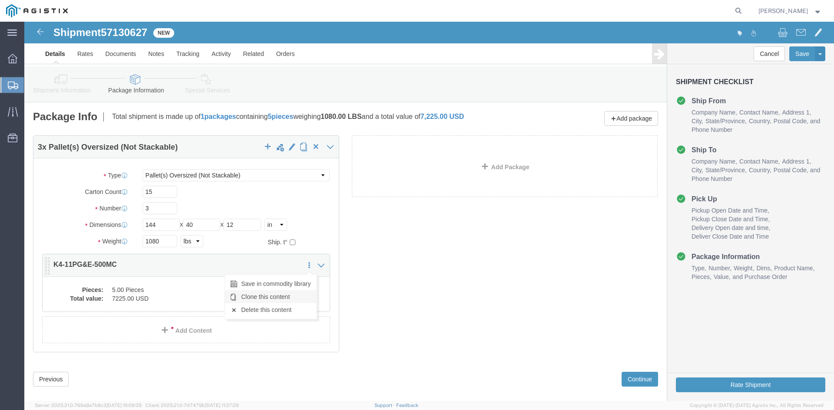
click link "Clone this content"
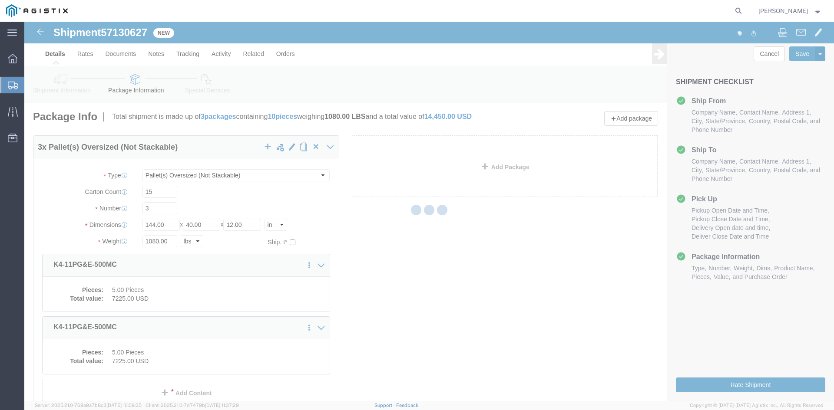
select select "PONS"
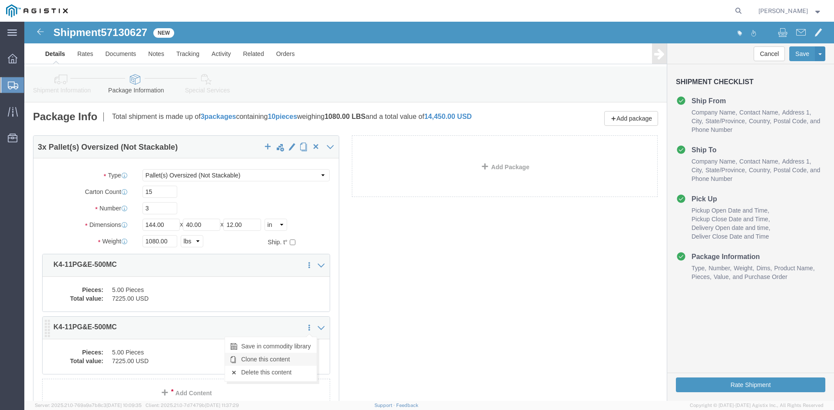
click link "Clone this content"
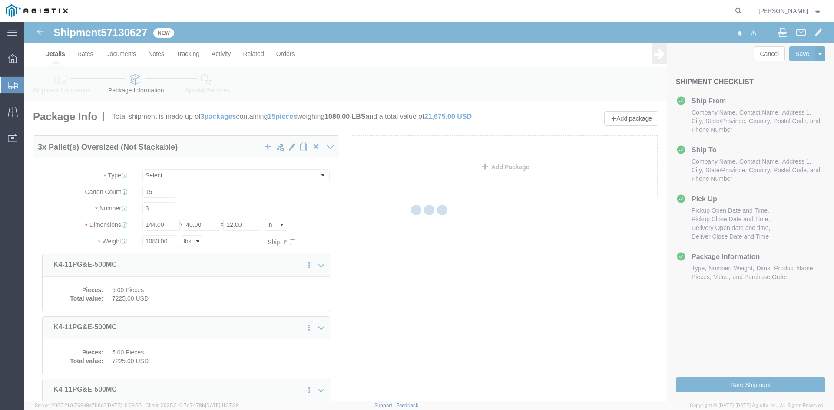
select select "PONS"
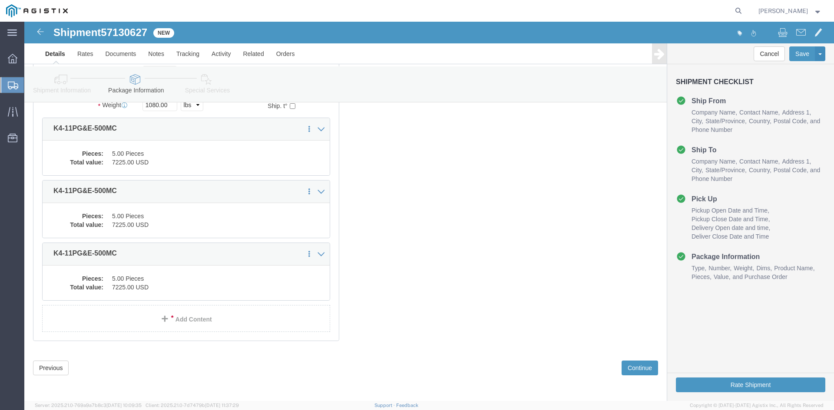
scroll to position [137, 0]
click button "Continue"
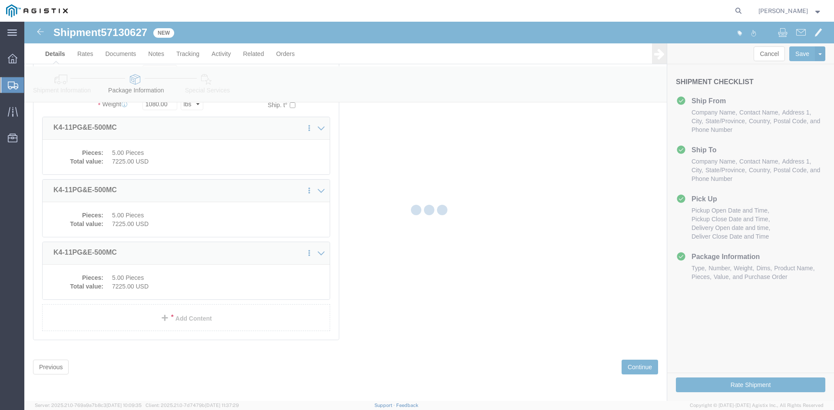
select select
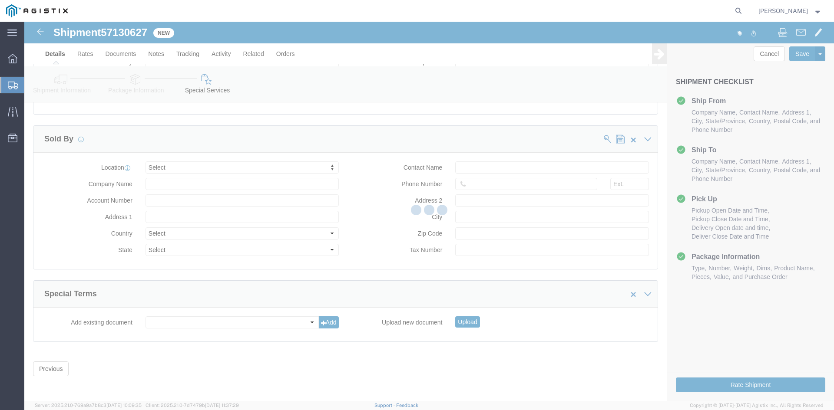
scroll to position [801, 0]
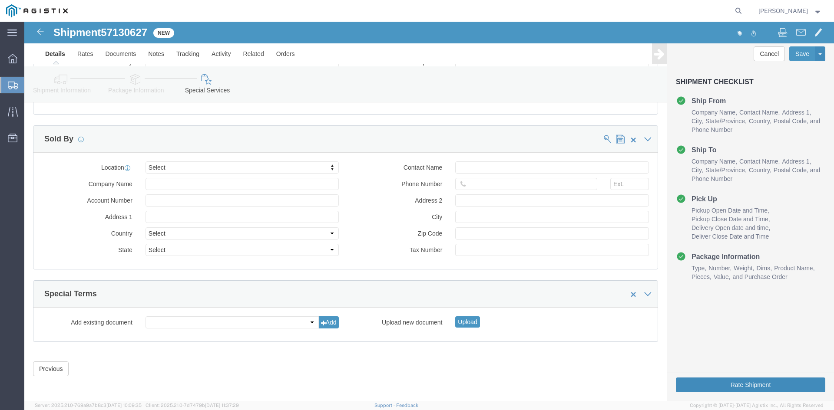
click button "Rate Shipment"
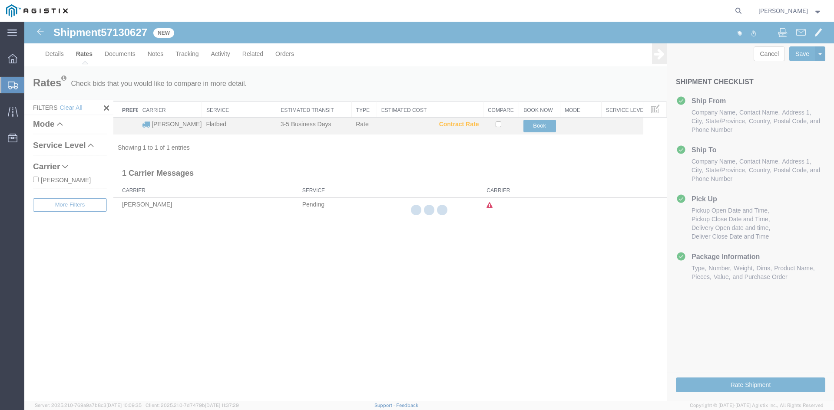
scroll to position [0, 0]
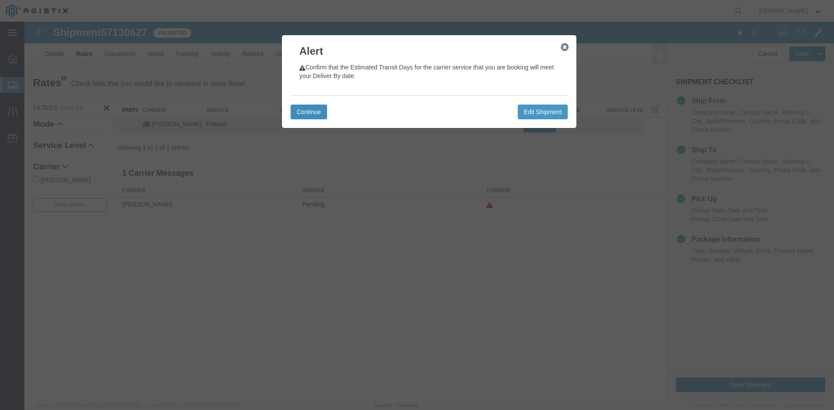
click at [310, 111] on button "Continue" at bounding box center [309, 112] width 36 height 15
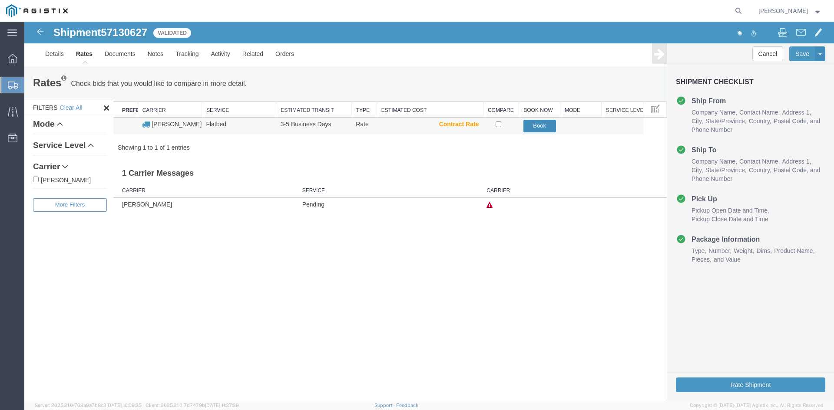
click at [539, 125] on button "Book" at bounding box center [539, 126] width 33 height 13
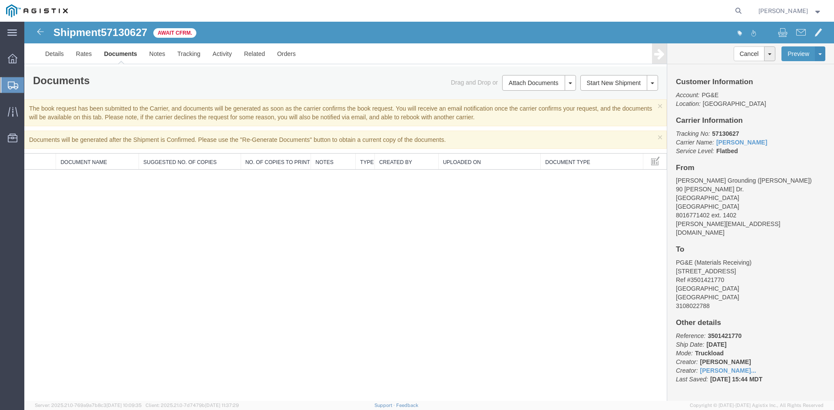
click at [815, 11] on strong "button" at bounding box center [818, 10] width 8 height 3
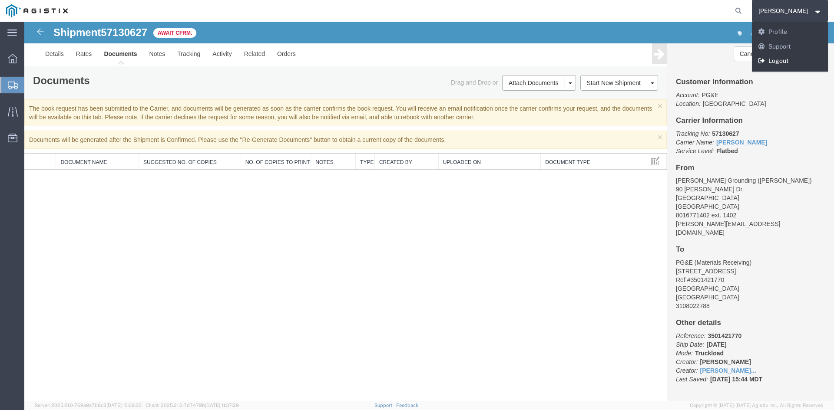
drag, startPoint x: 790, startPoint y: 59, endPoint x: 717, endPoint y: 53, distance: 72.8
click at [790, 59] on link "Logout" at bounding box center [790, 61] width 76 height 15
